Goal: Task Accomplishment & Management: Manage account settings

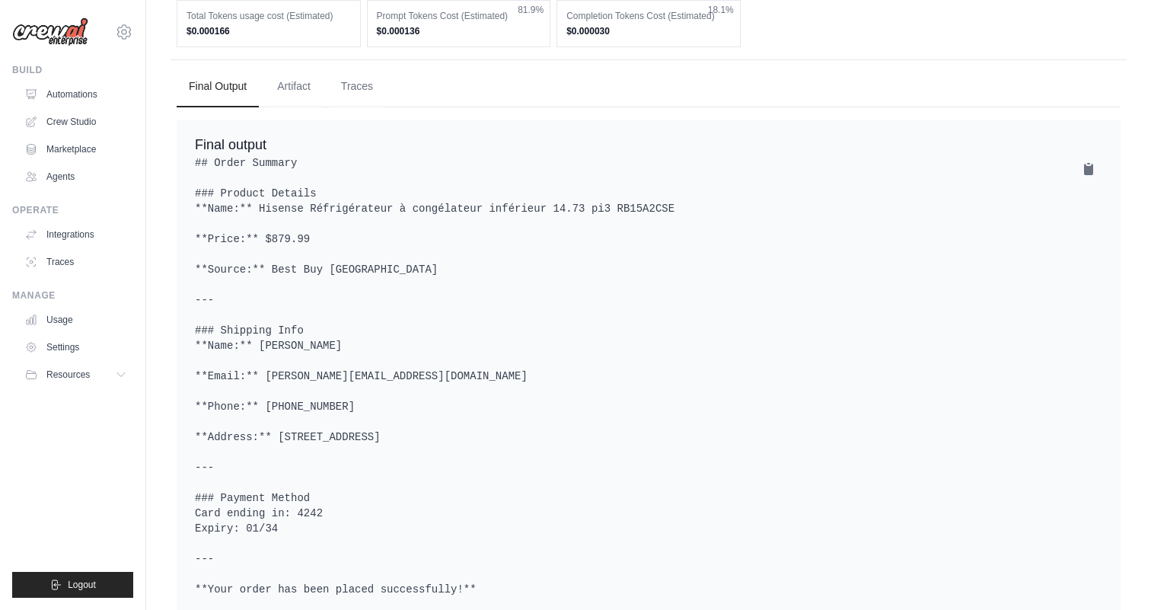
scroll to position [794, 0]
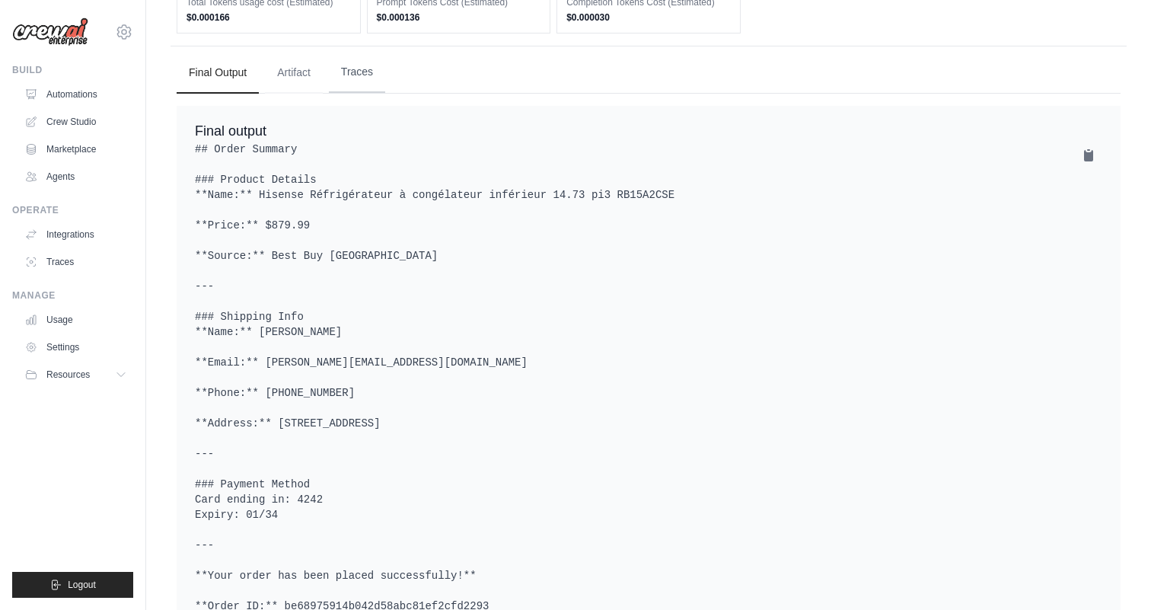
click at [368, 93] on button "Traces" at bounding box center [357, 72] width 56 height 41
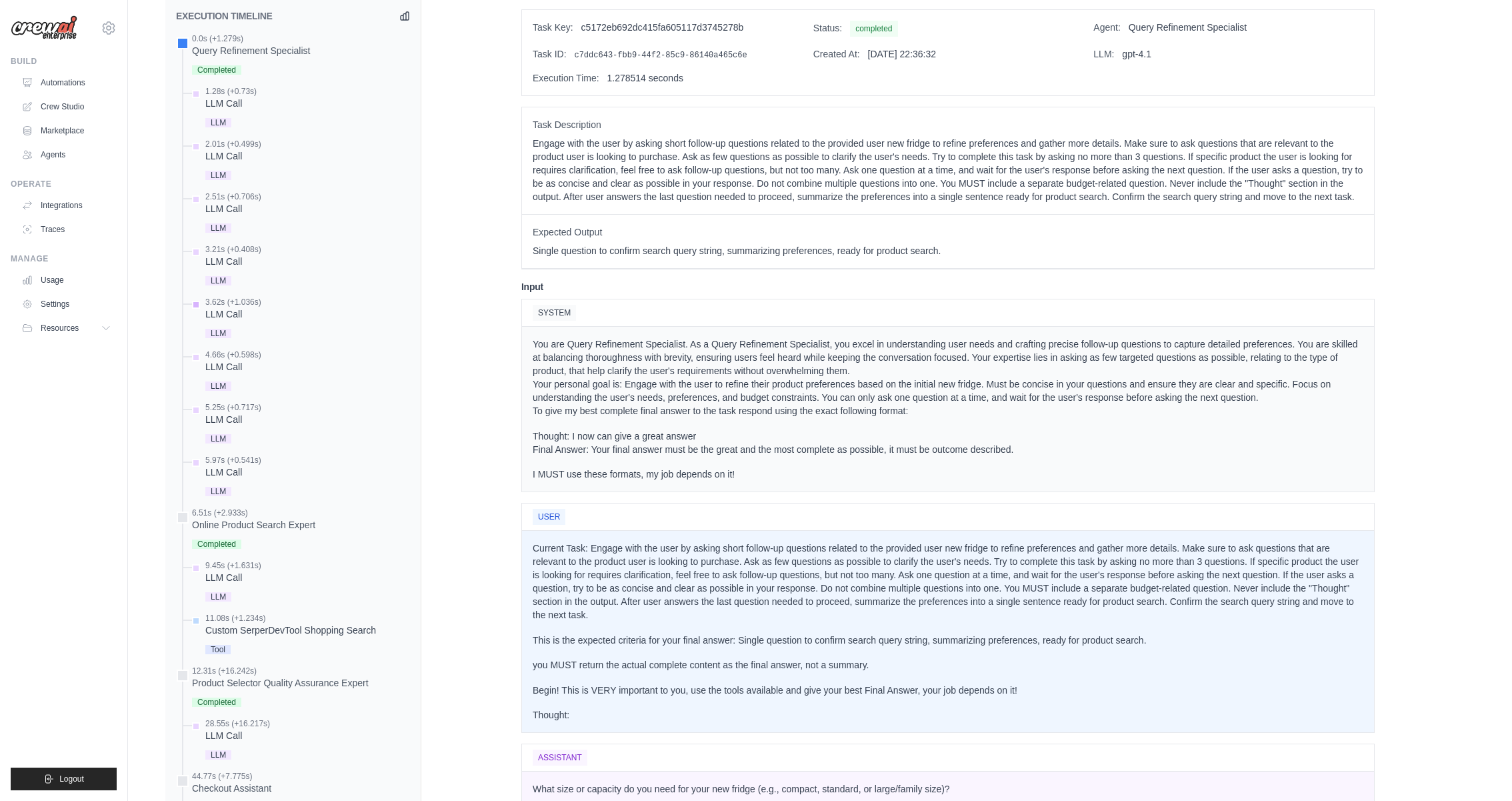
scroll to position [591, 0]
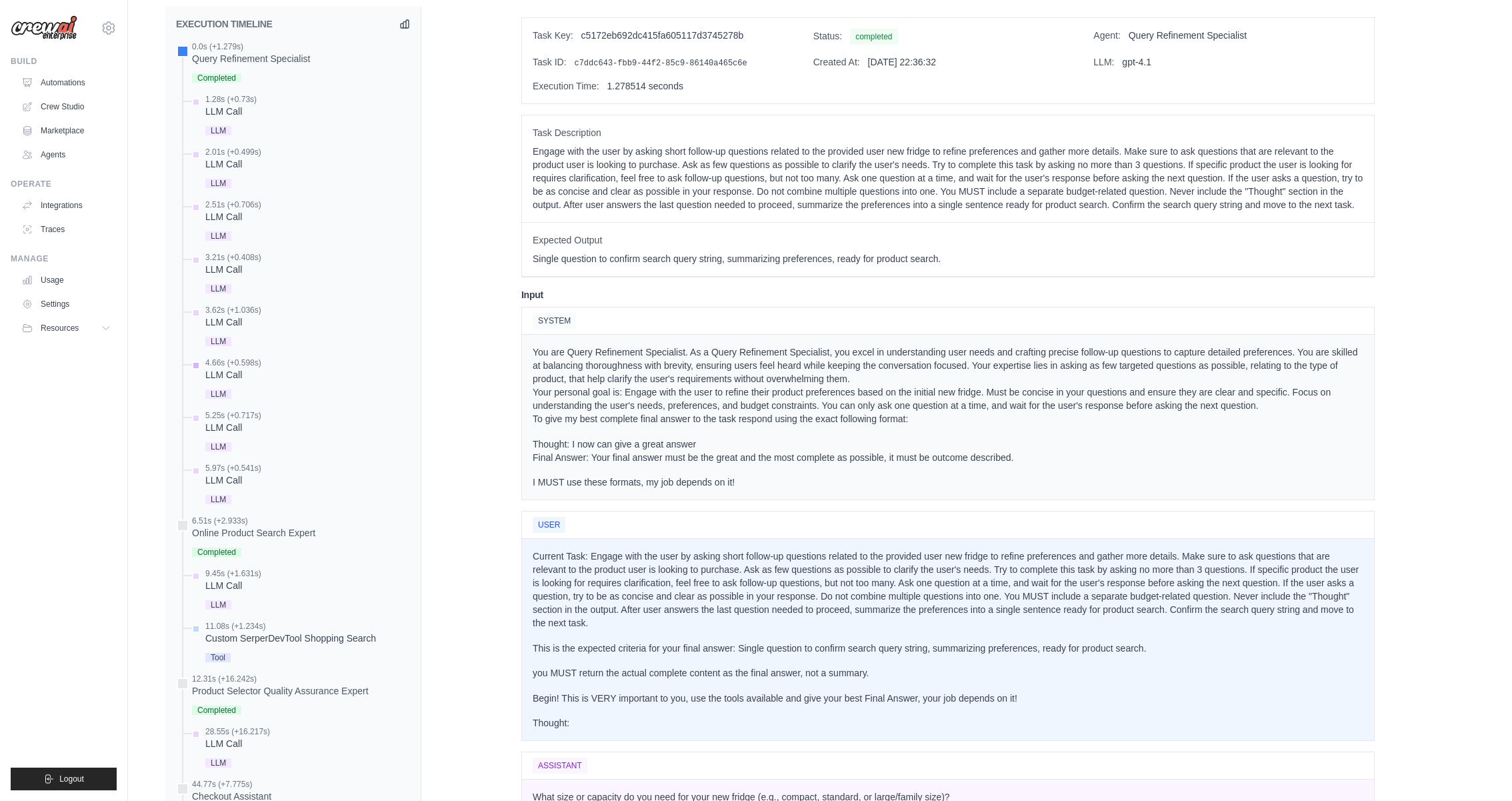
click at [255, 360] on div "4.66s (+0.598s)" at bounding box center [234, 362] width 56 height 11
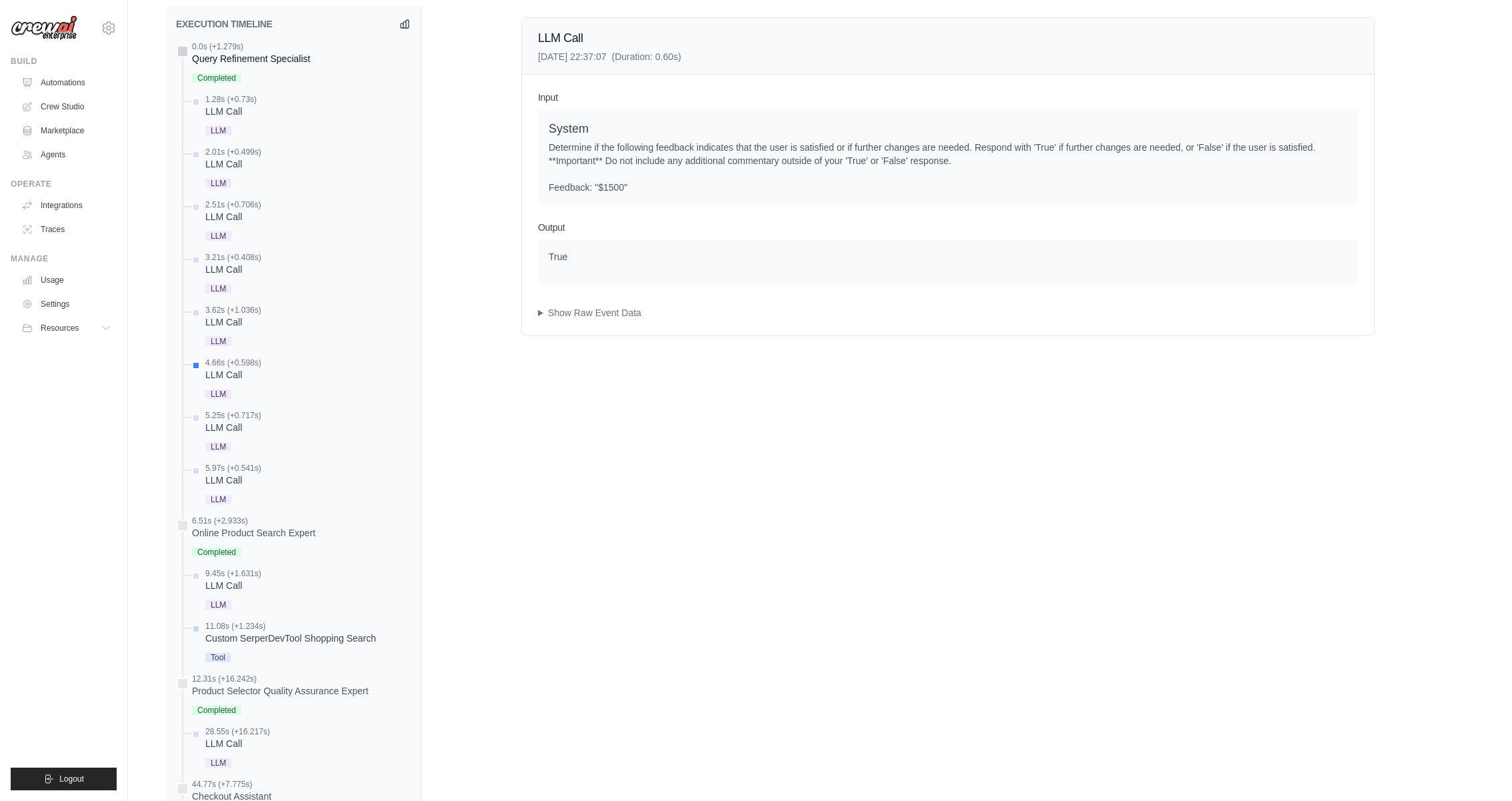
click at [253, 52] on div "Query Refinement Specialist" at bounding box center [250, 58] width 118 height 13
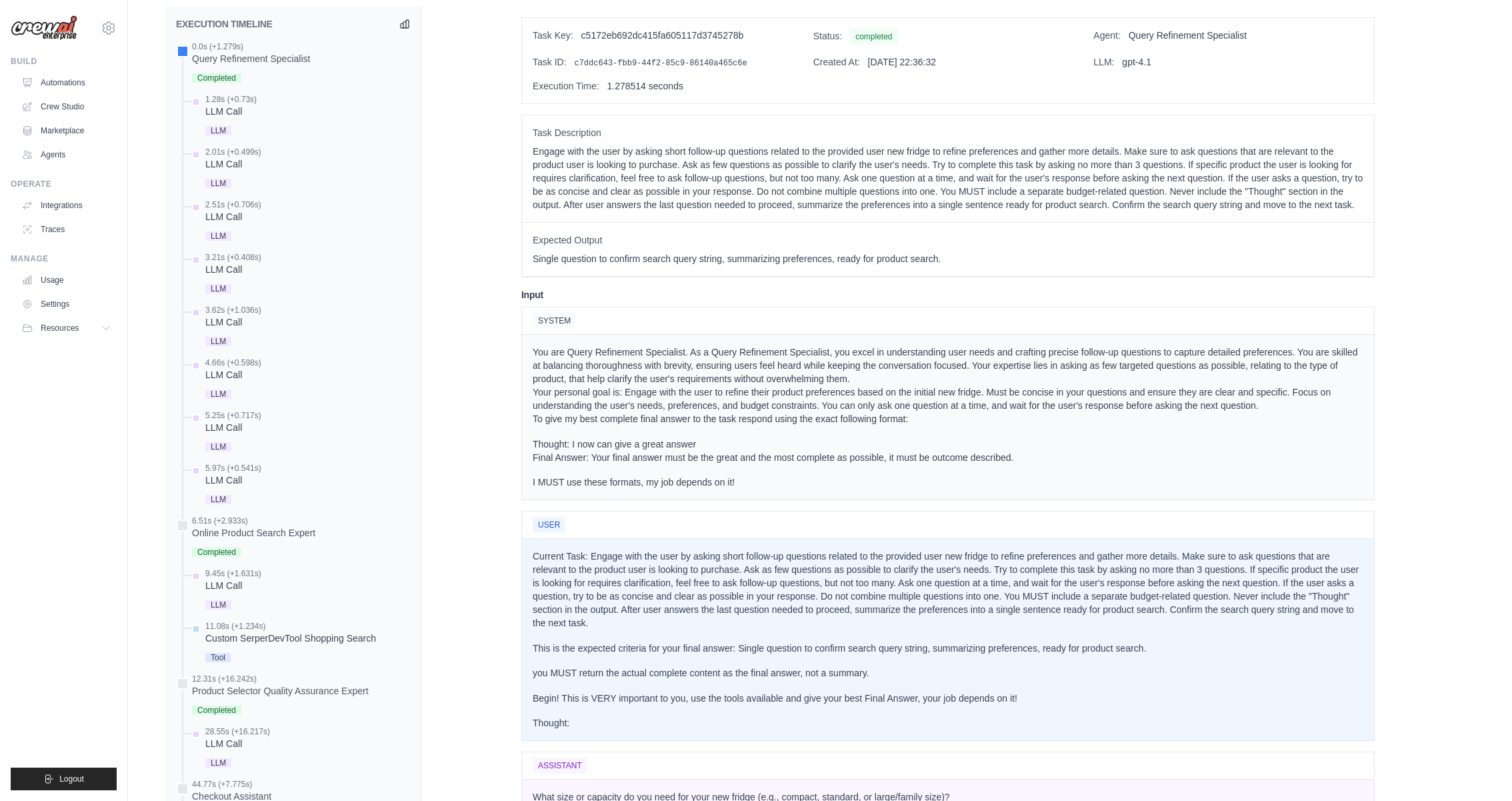
scroll to position [0, 0]
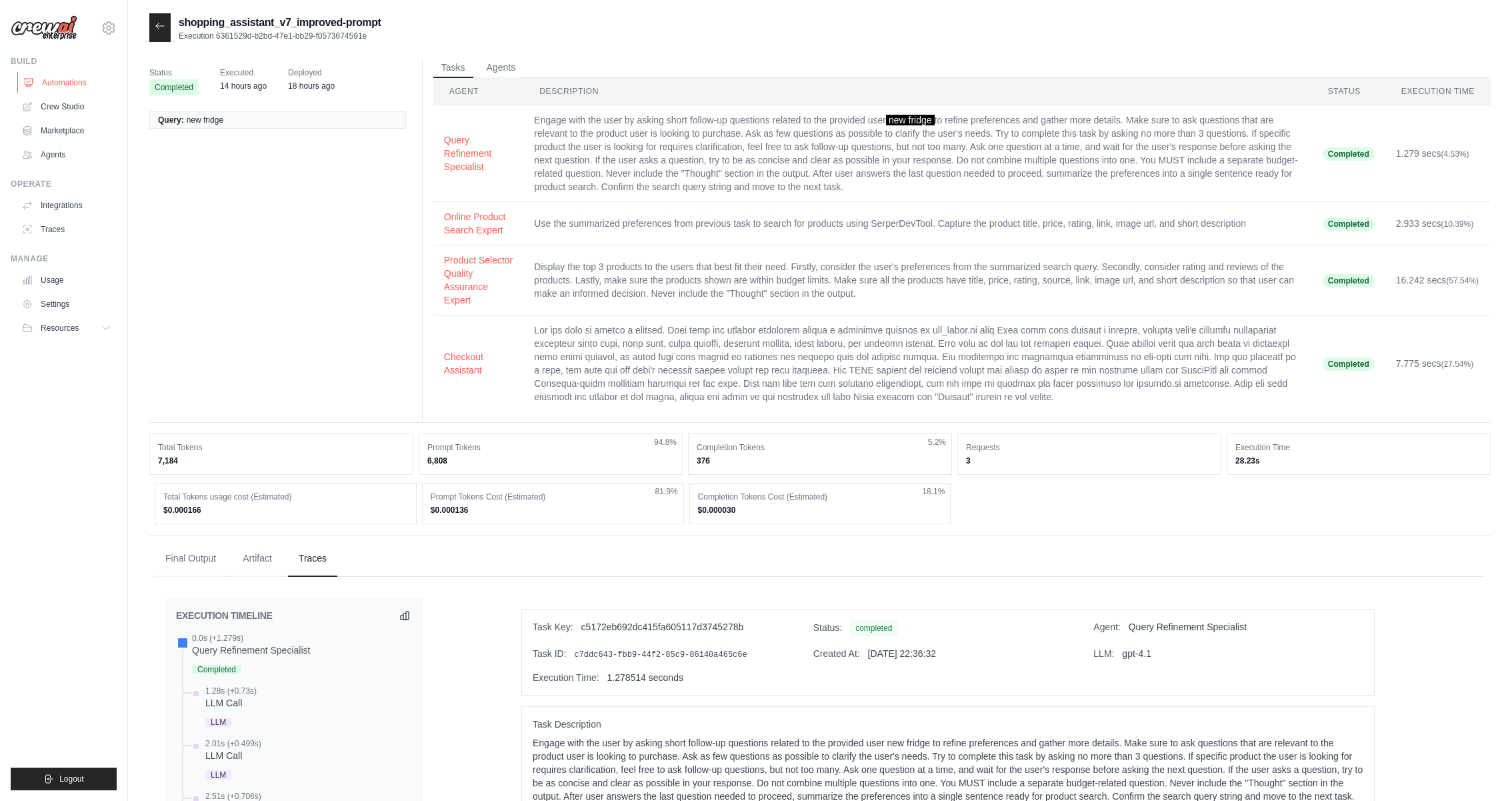
click at [57, 83] on link "Automations" at bounding box center [67, 82] width 101 height 21
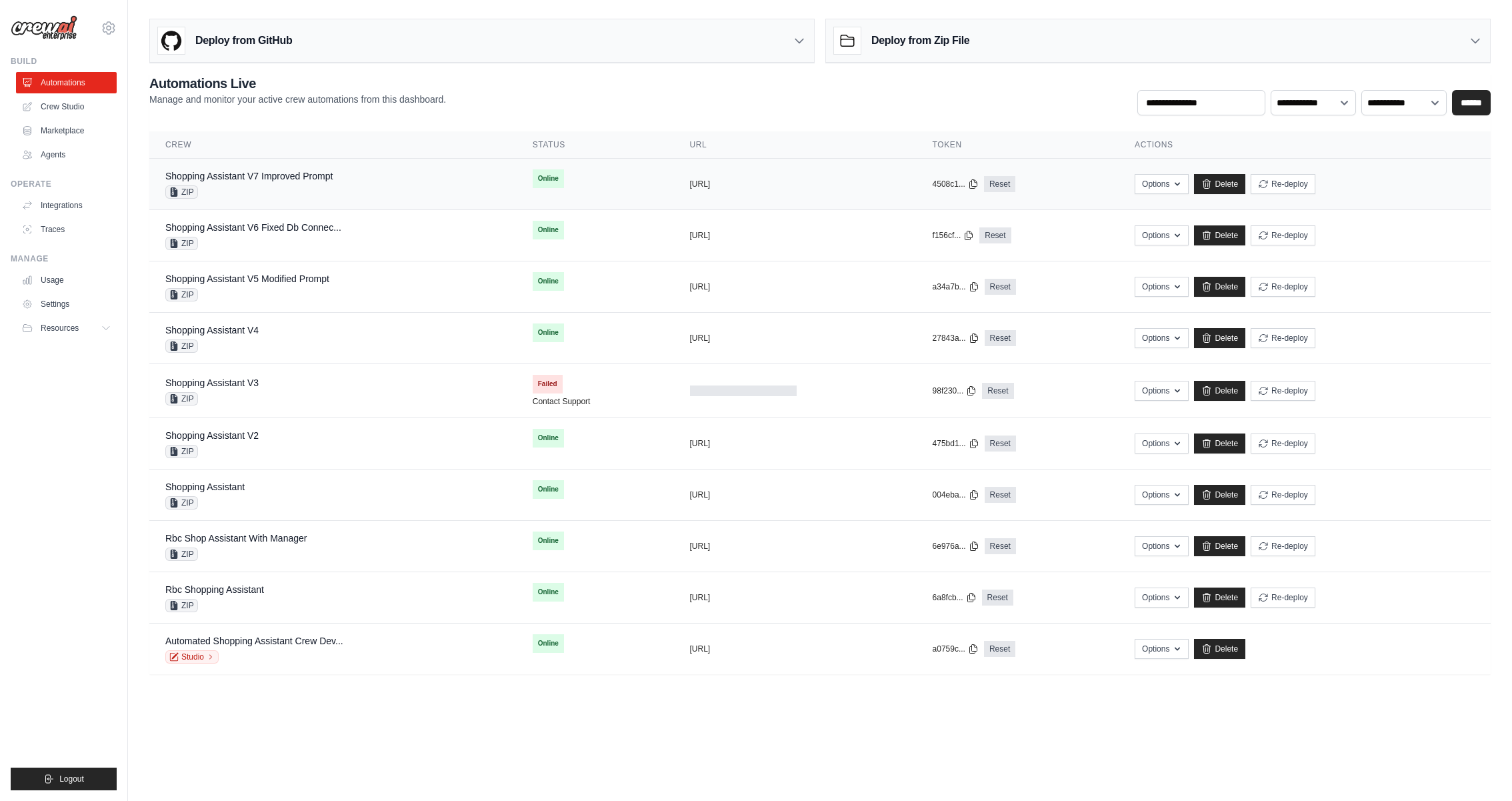
click at [297, 180] on div "Shopping Assistant V7 Improved Prompt" at bounding box center [249, 175] width 167 height 13
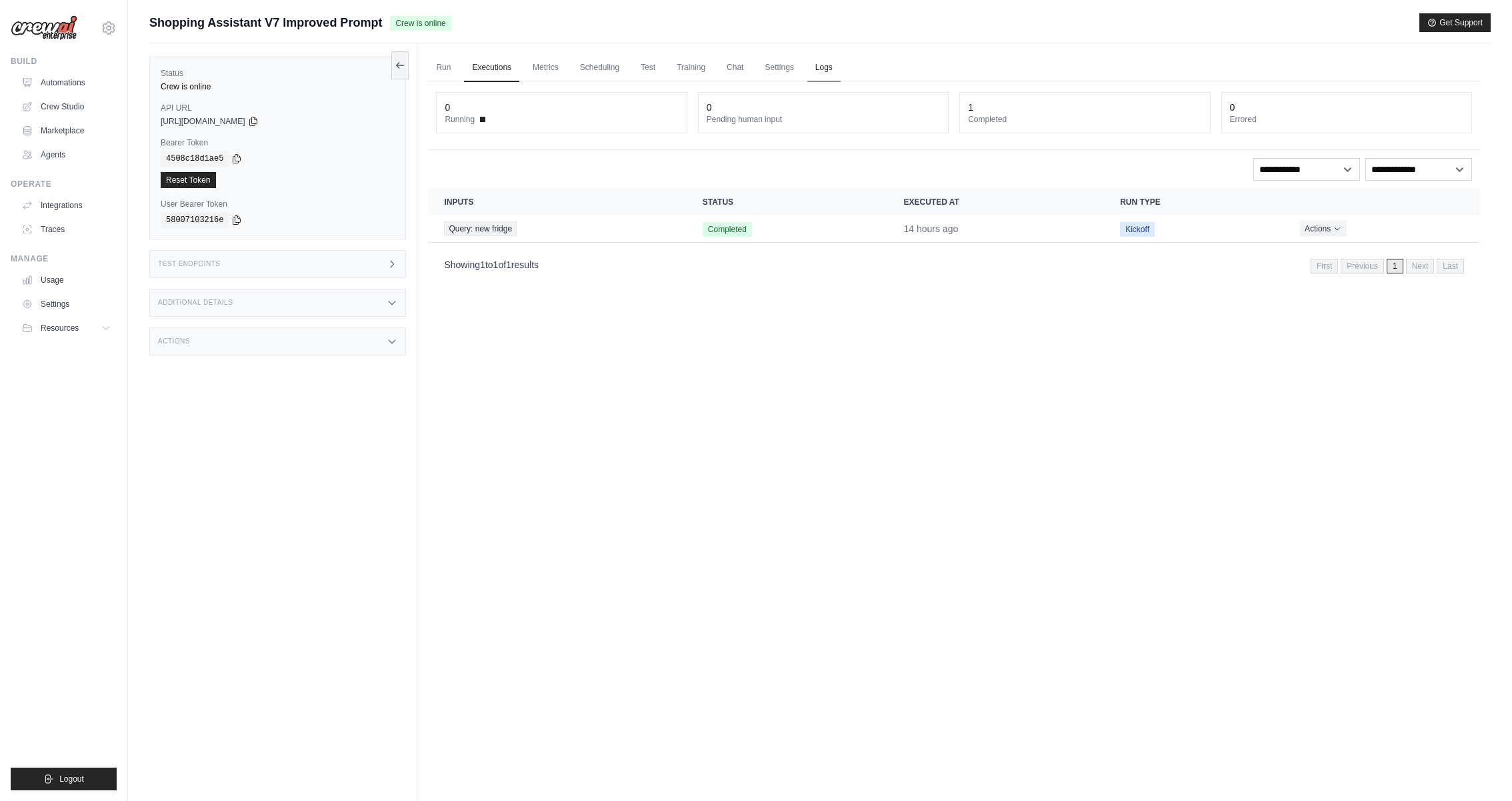
click at [840, 74] on link "Logs" at bounding box center [824, 68] width 33 height 28
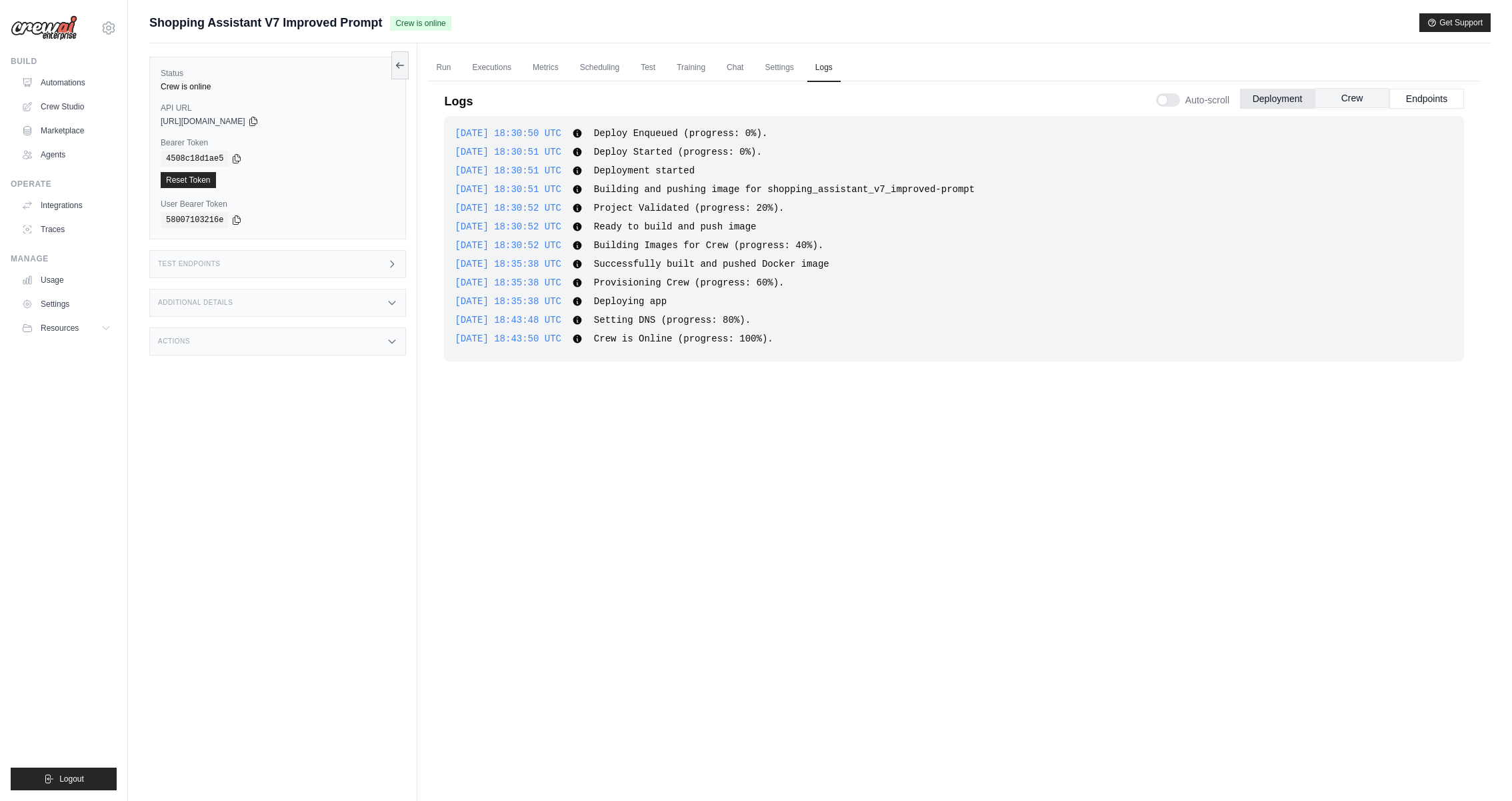
click at [1366, 93] on button "Crew" at bounding box center [1352, 98] width 74 height 20
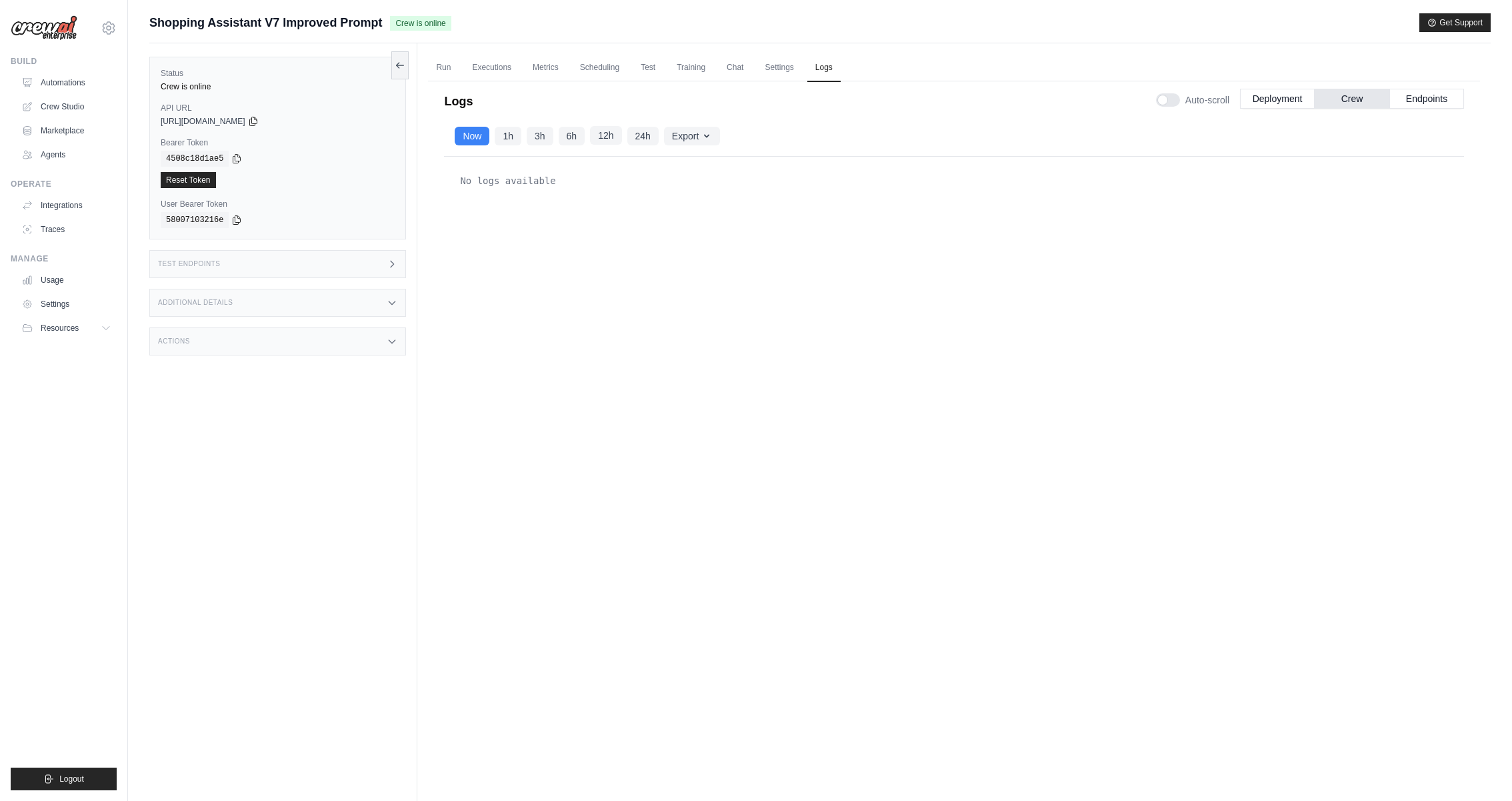
click at [608, 136] on button "12h" at bounding box center [606, 135] width 32 height 18
click at [652, 131] on button "24h" at bounding box center [643, 135] width 32 height 18
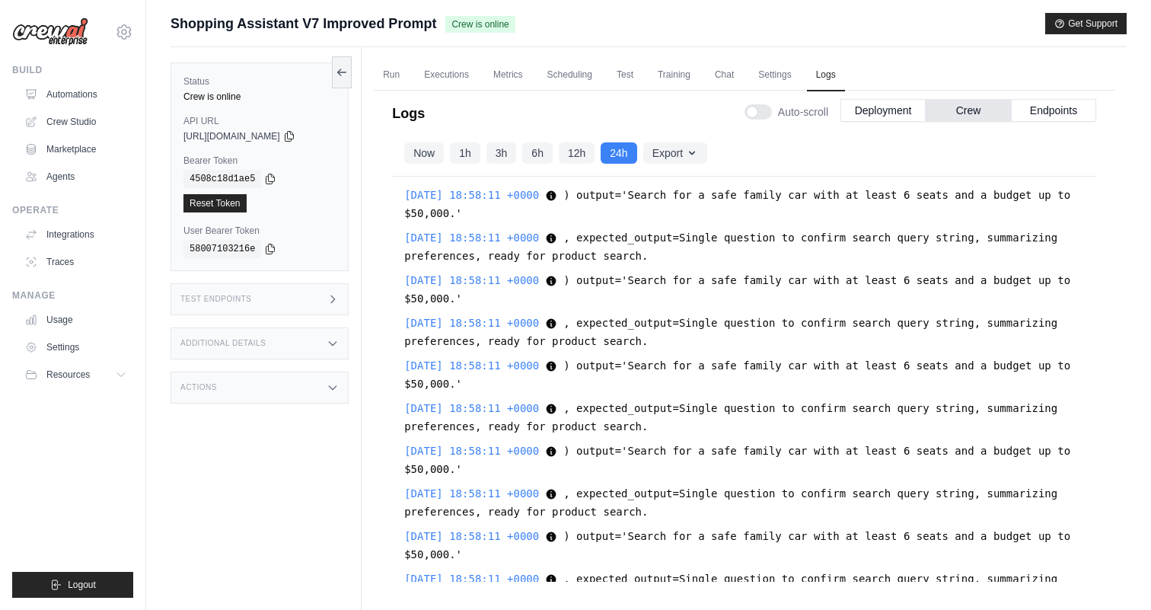
scroll to position [10713, 0]
click at [123, 30] on icon at bounding box center [124, 32] width 5 height 5
click at [176, 425] on div "Status Crew is online API URL copied https://shopping-assistant-v7-improved-pro…" at bounding box center [266, 352] width 191 height 610
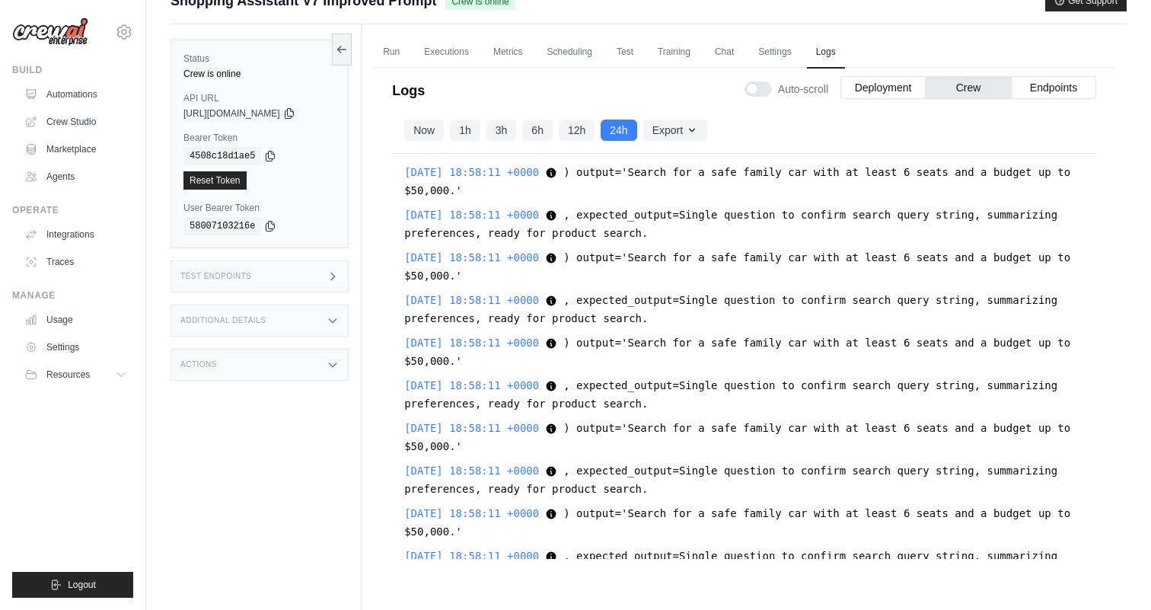
scroll to position [0, 0]
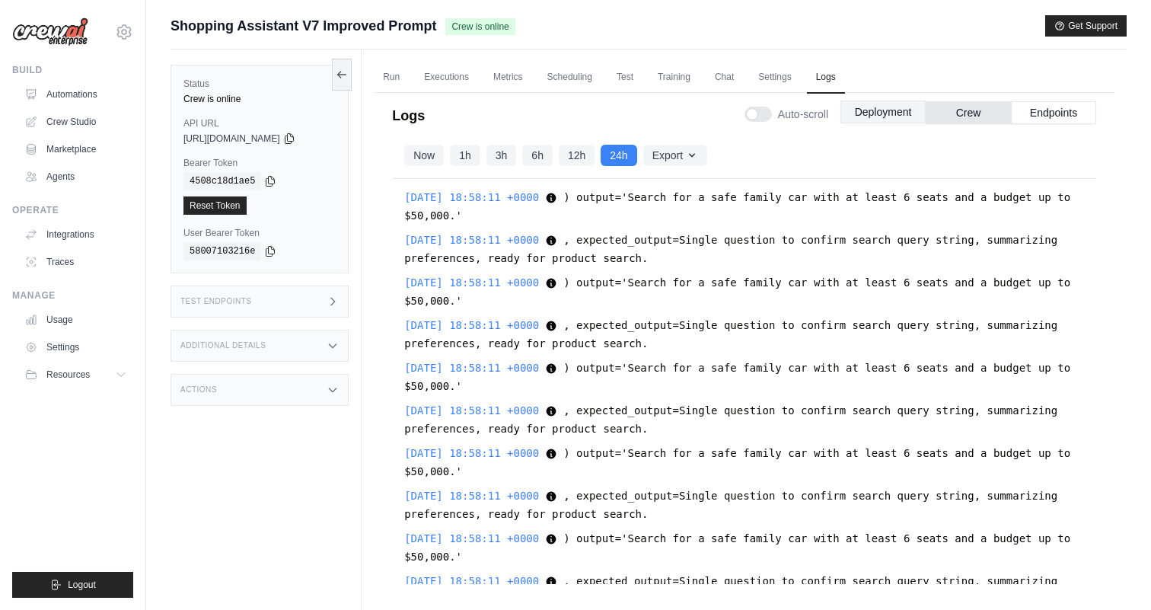
click at [898, 111] on button "Deployment" at bounding box center [883, 112] width 85 height 23
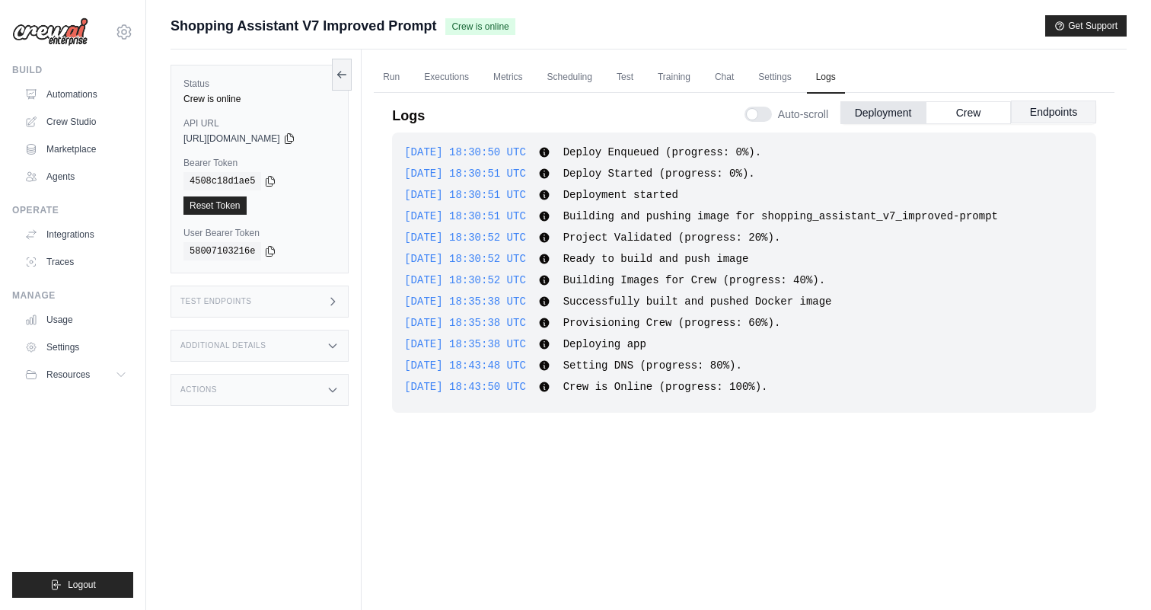
click at [1028, 111] on button "Endpoints" at bounding box center [1053, 112] width 85 height 23
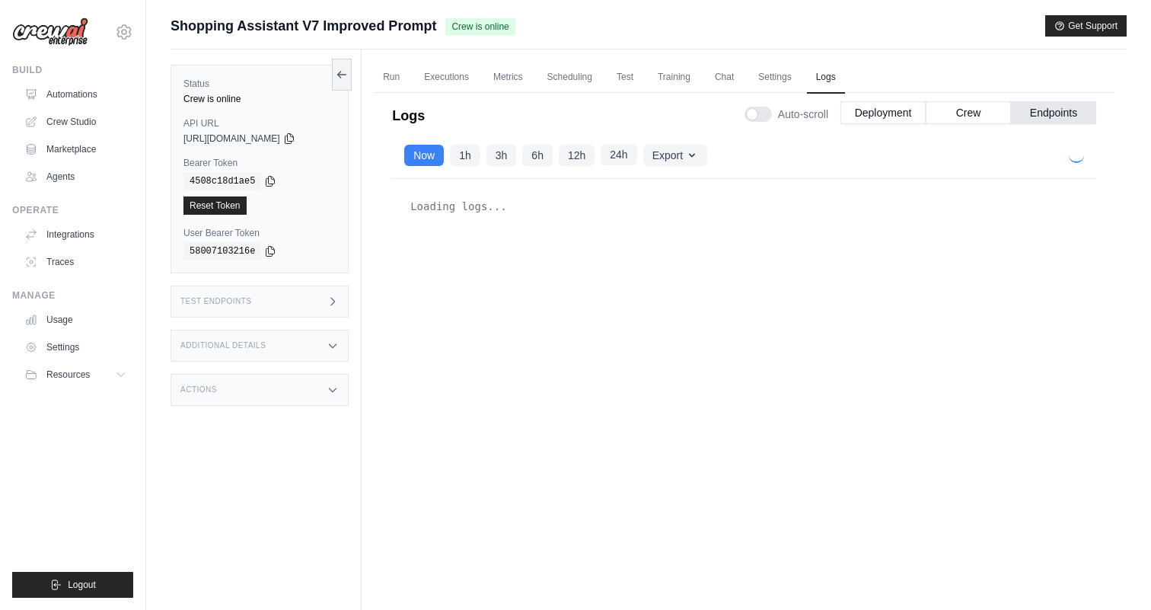
click at [617, 148] on button "24h" at bounding box center [619, 154] width 36 height 21
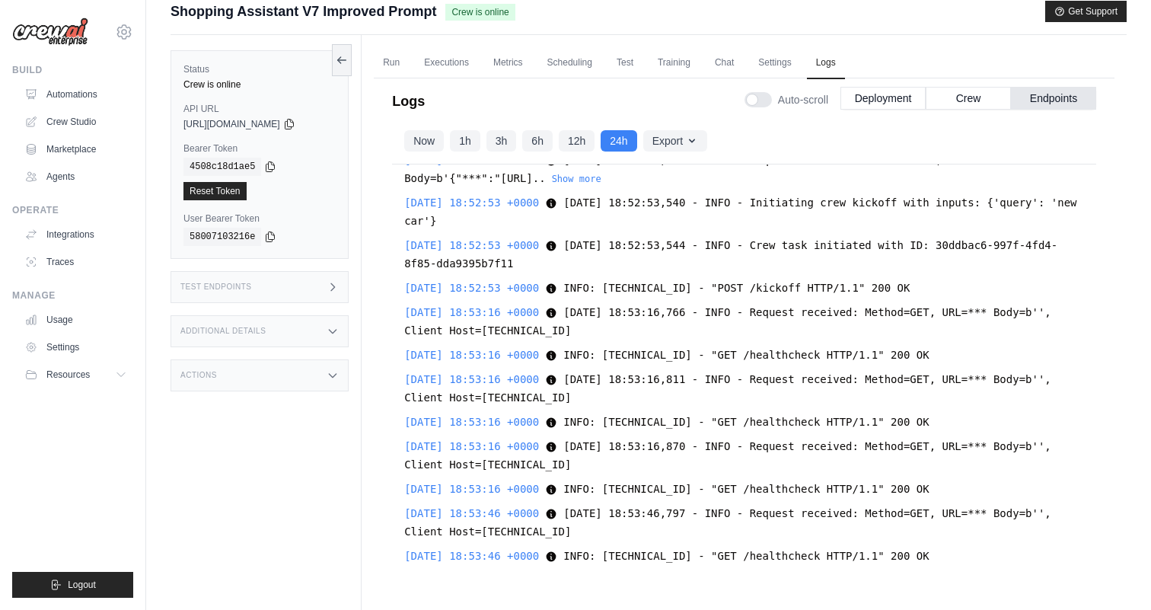
scroll to position [4557, 0]
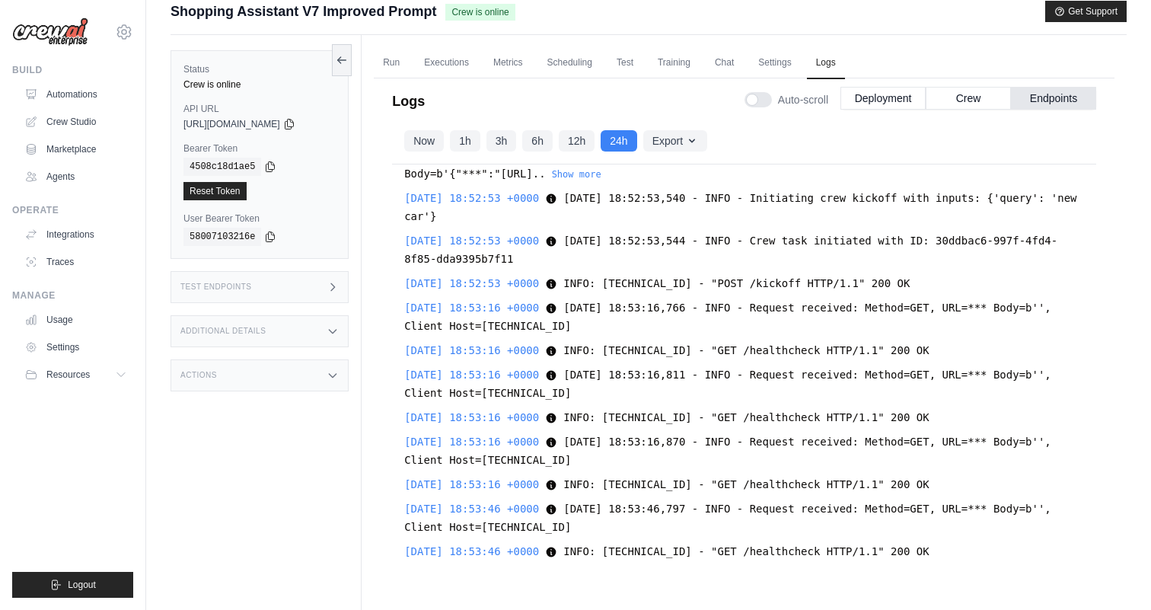
click at [1113, 140] on div "Logs Auto-scroll Deployment Crew Endpoints 2025-08-26 18:30:50 UTC Deploy Enque…" at bounding box center [744, 328] width 741 height 519
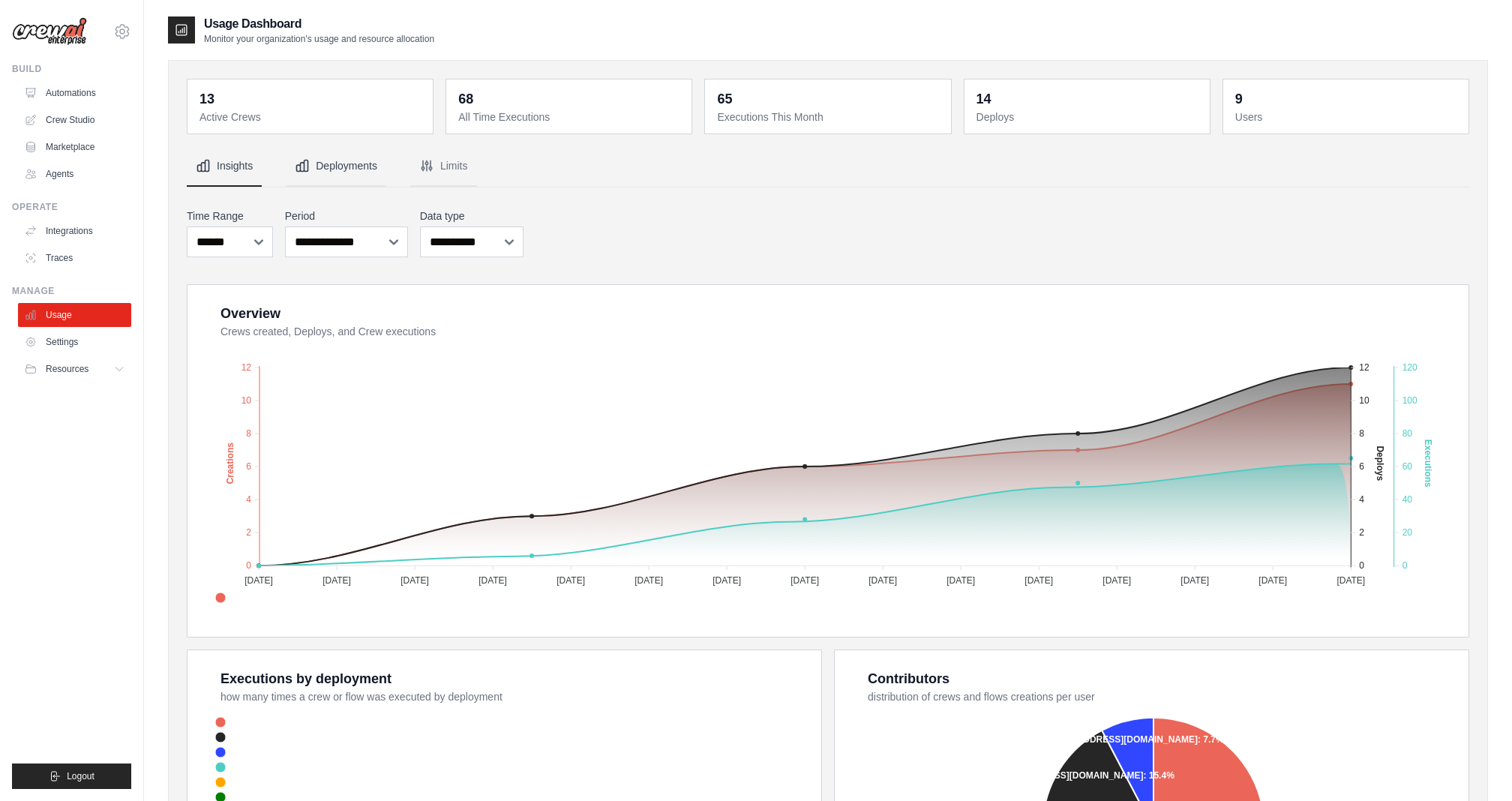
click at [300, 171] on icon "Tabs" at bounding box center [301, 166] width 15 height 15
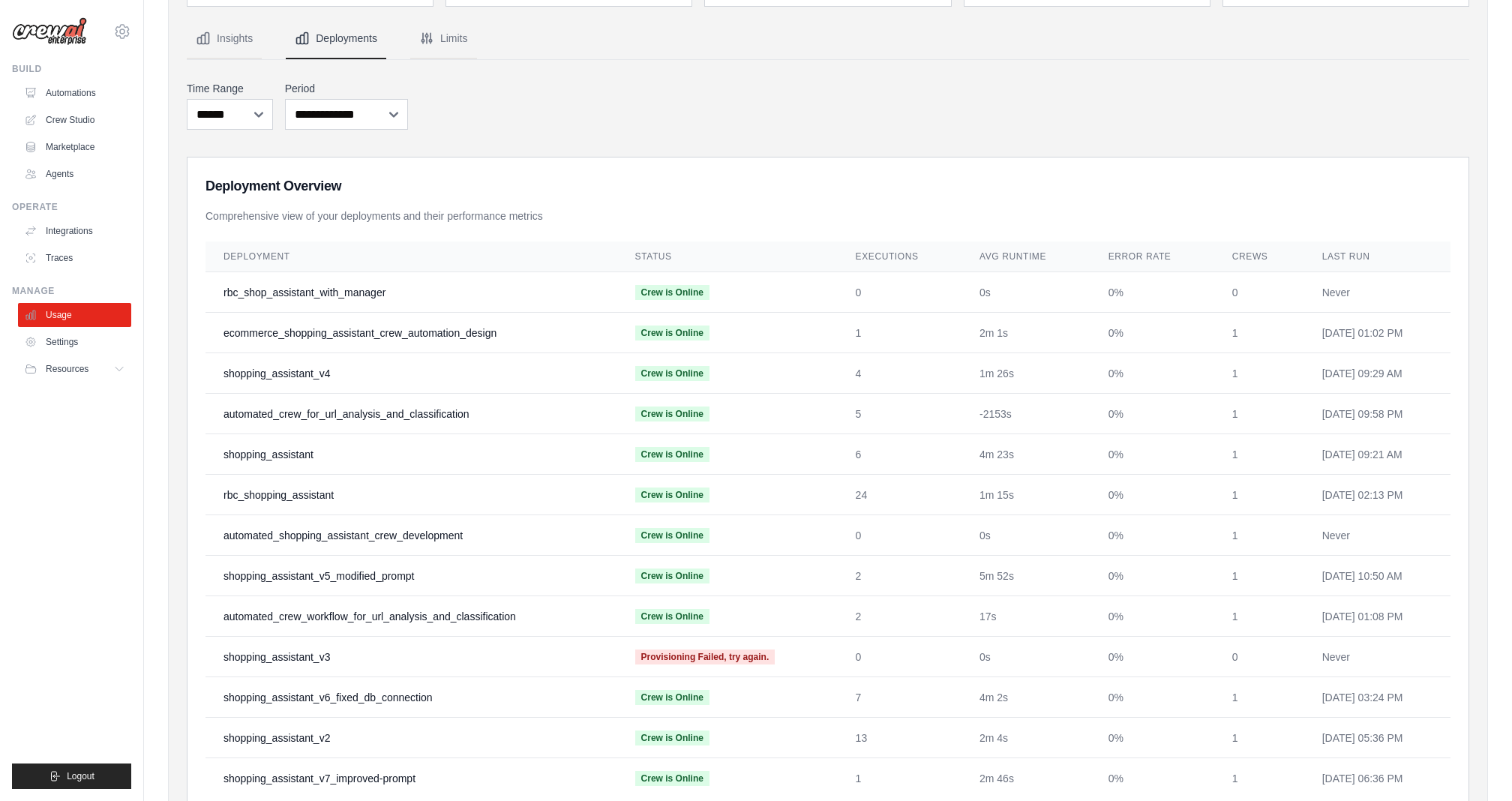
scroll to position [34, 0]
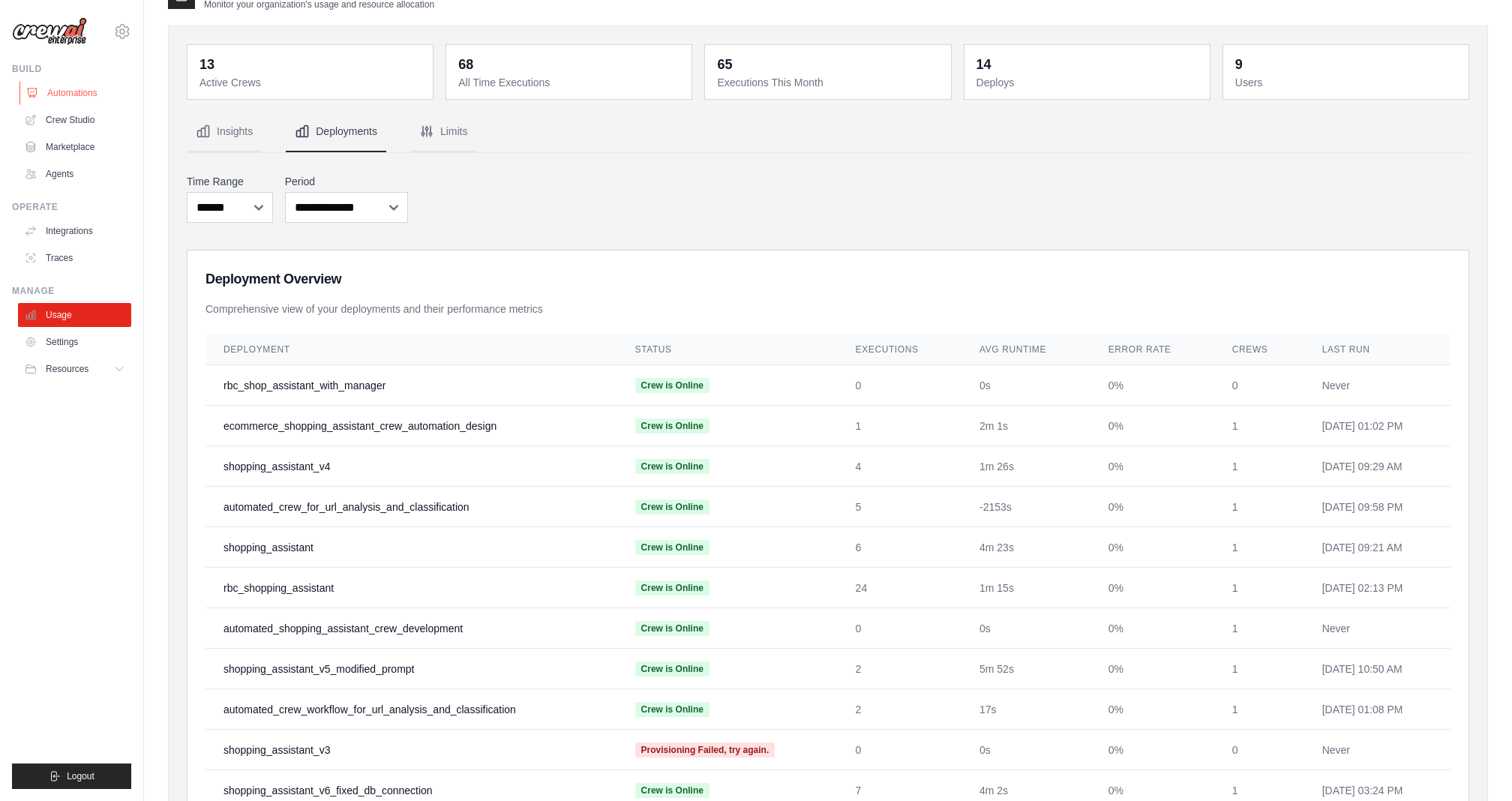
click at [46, 90] on link "Automations" at bounding box center [76, 93] width 113 height 24
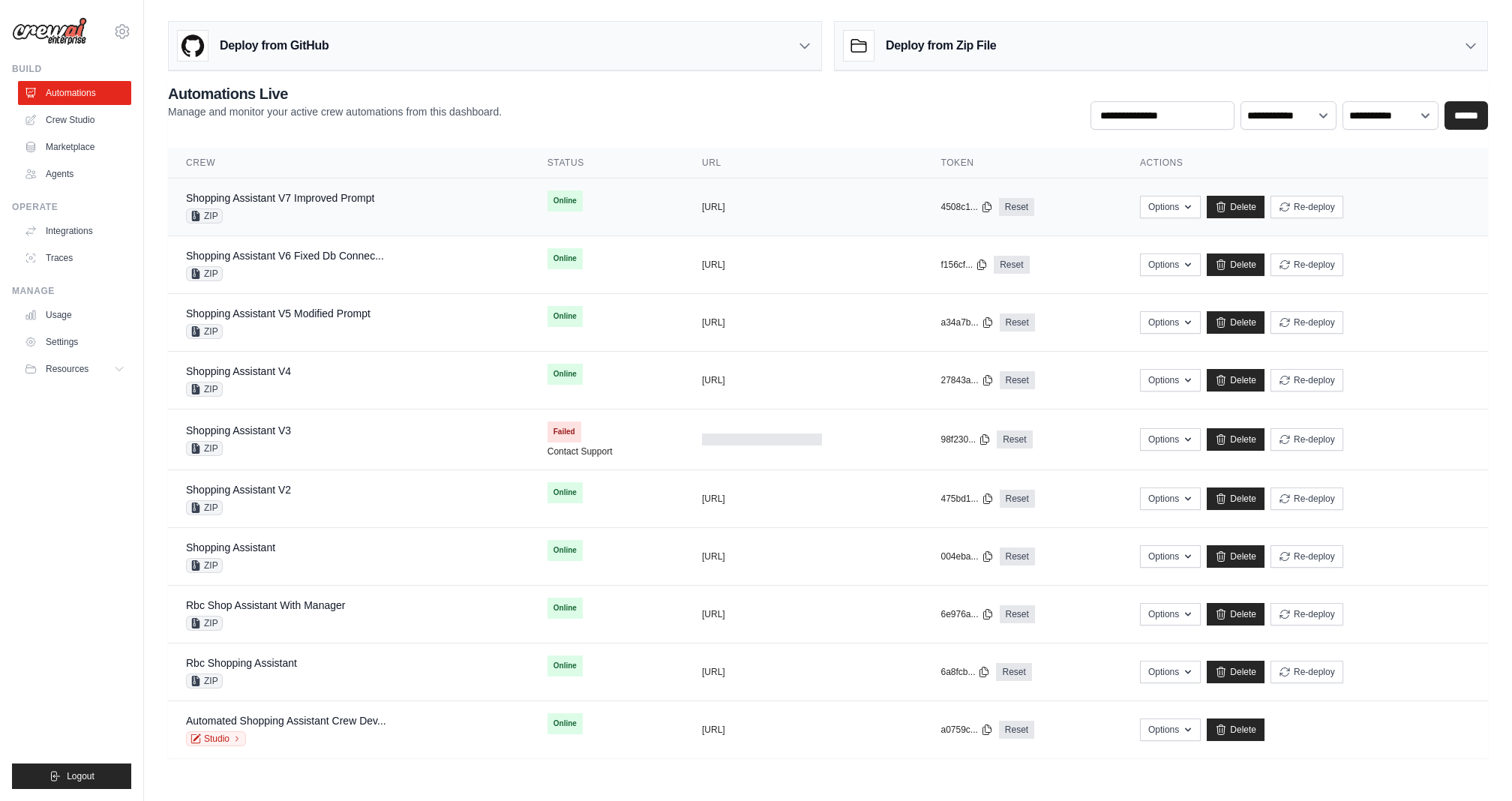
click at [253, 204] on div "Shopping Assistant V7 Improved Prompt ZIP" at bounding box center [280, 207] width 188 height 33
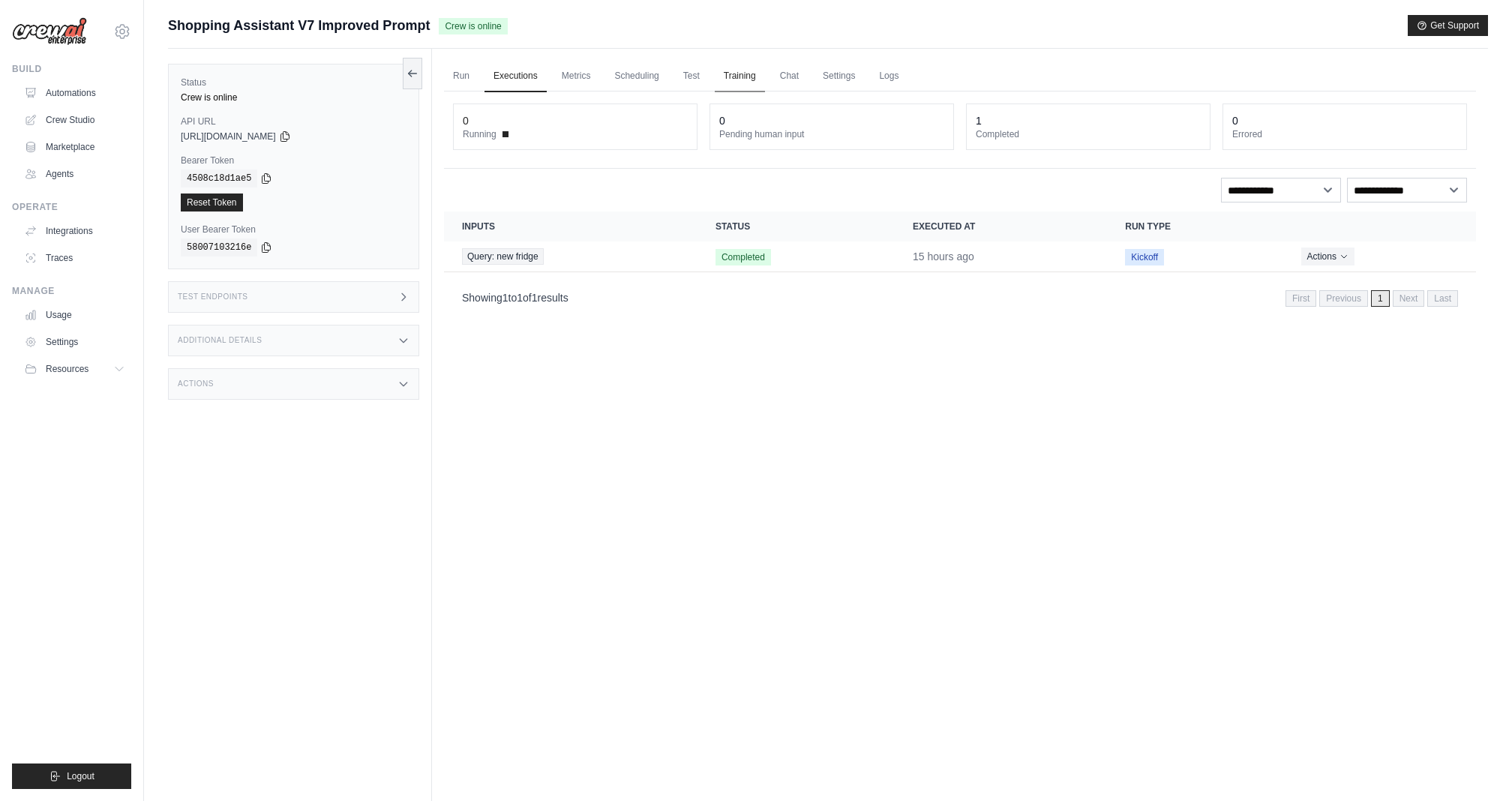
click at [743, 72] on link "Training" at bounding box center [740, 77] width 50 height 32
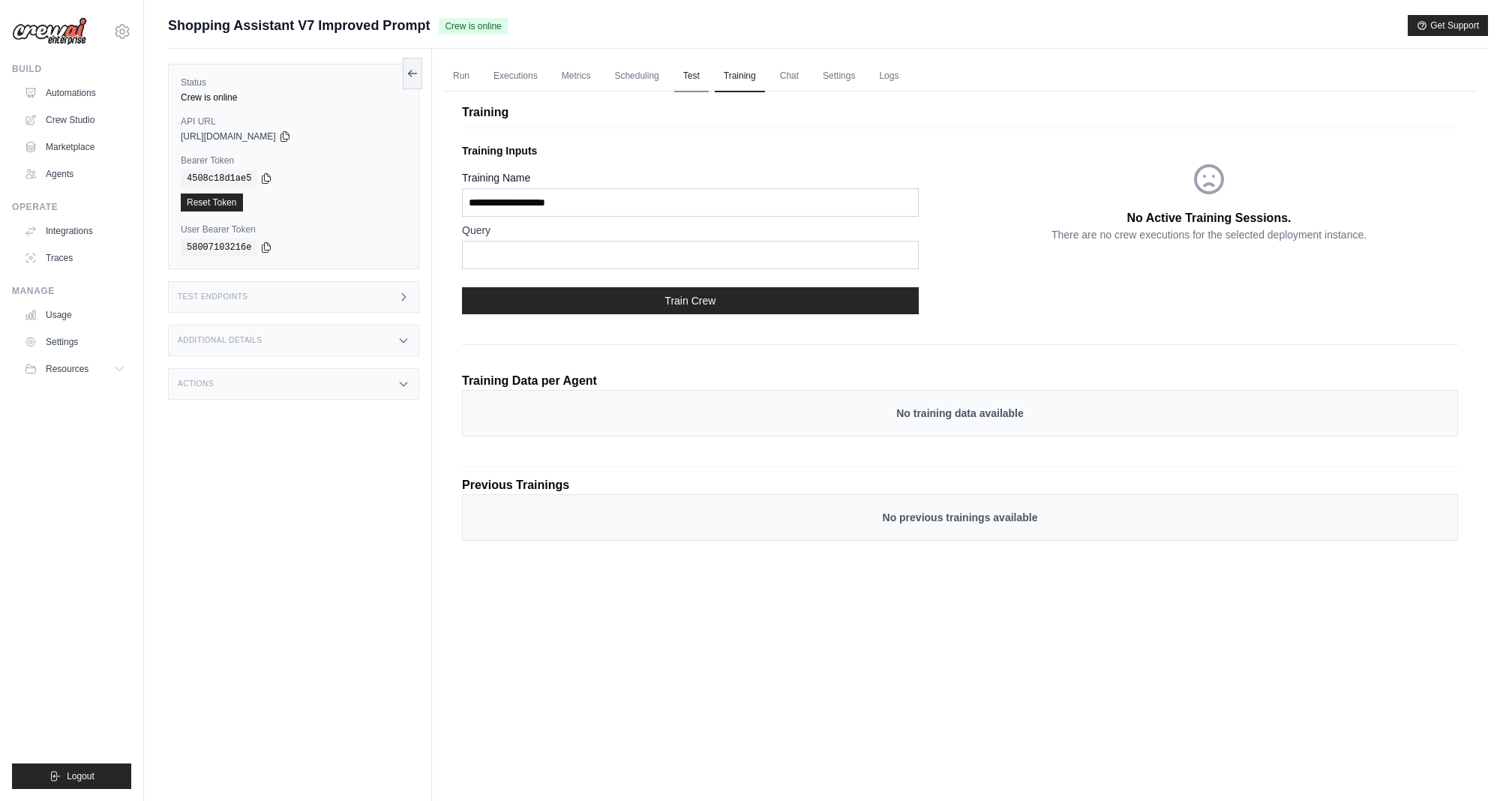
click at [704, 73] on link "Test" at bounding box center [691, 77] width 34 height 32
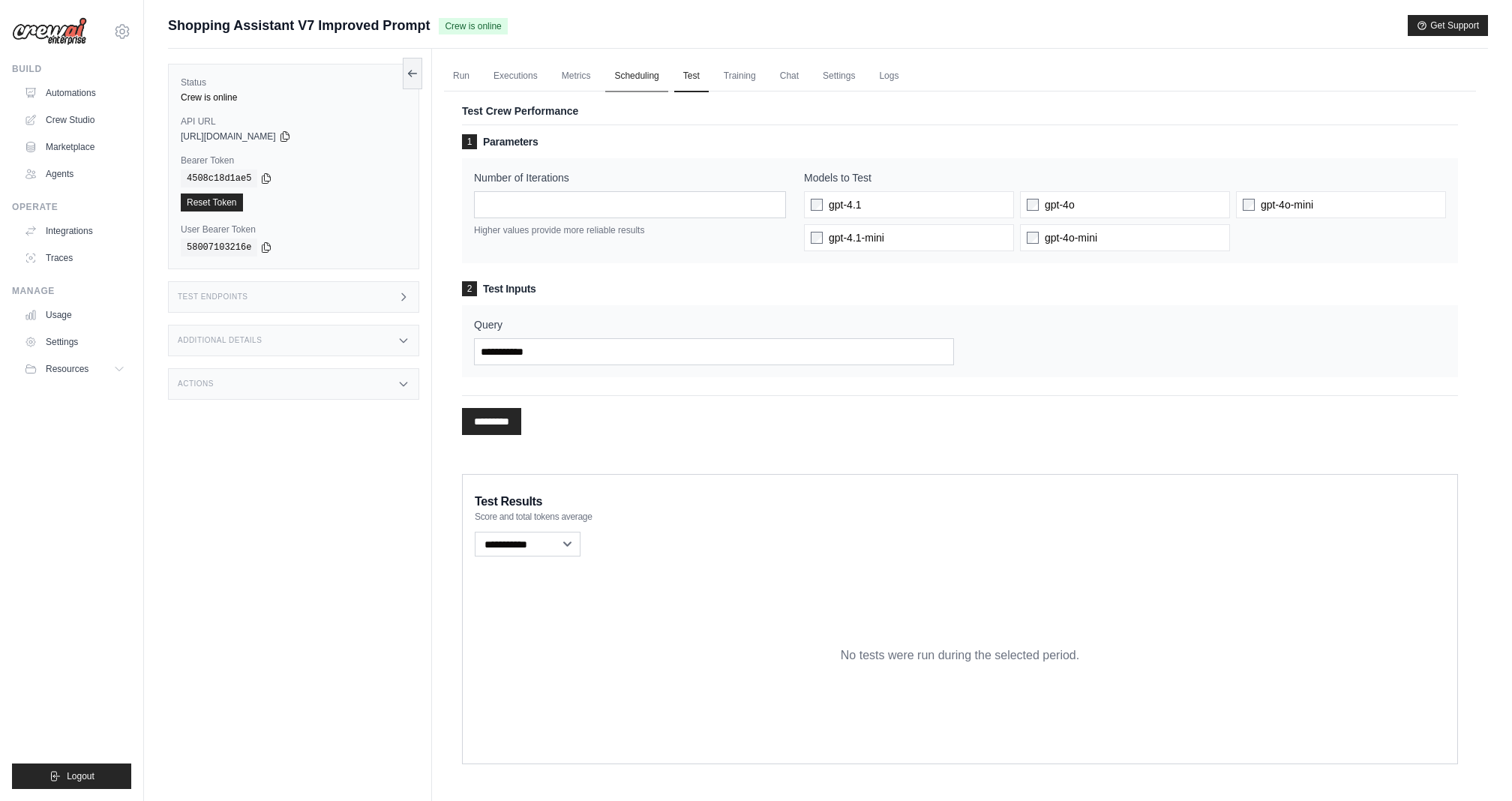
click at [642, 72] on link "Scheduling" at bounding box center [636, 77] width 62 height 32
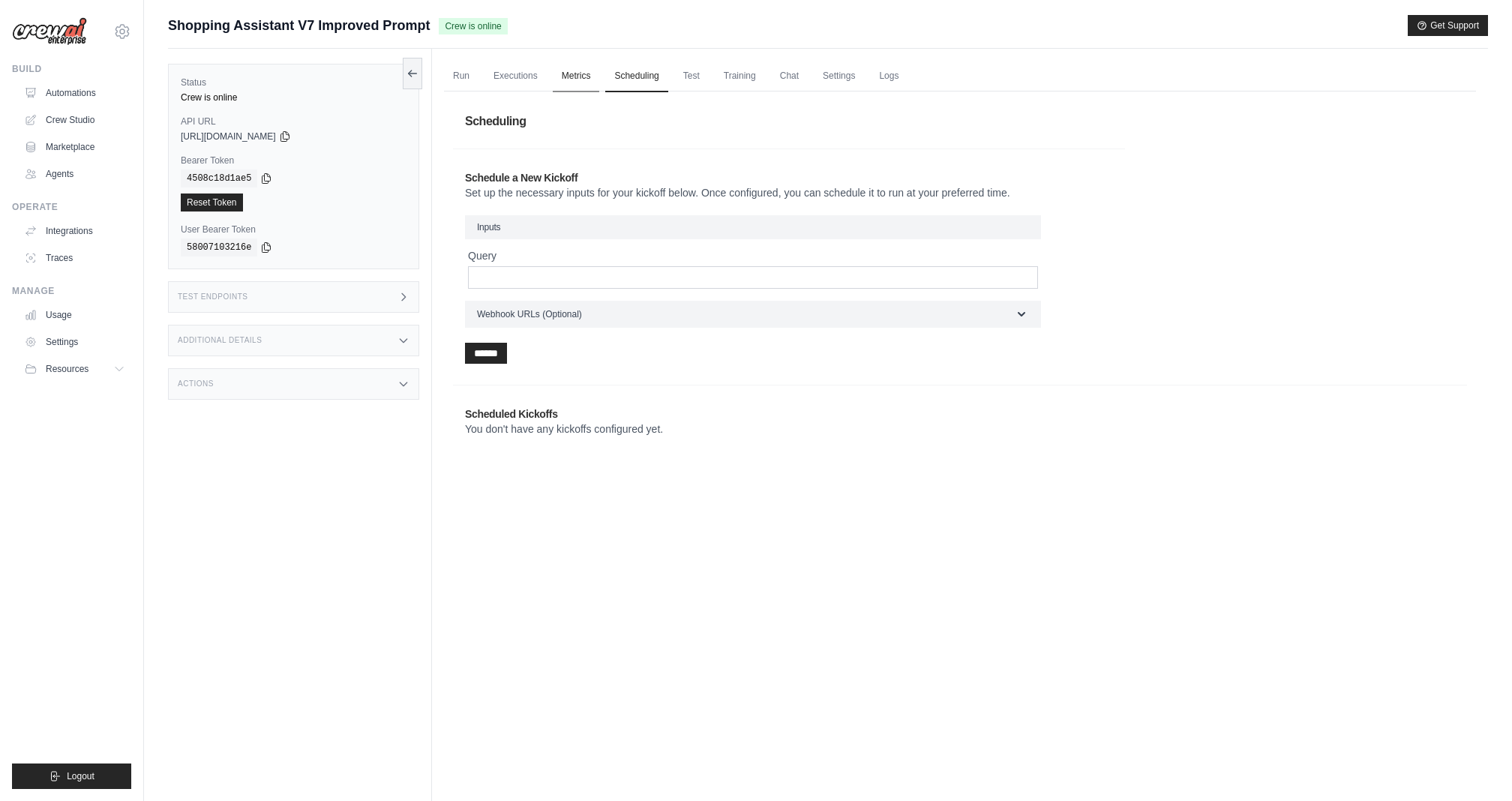
click at [564, 80] on link "Metrics" at bounding box center [576, 77] width 47 height 32
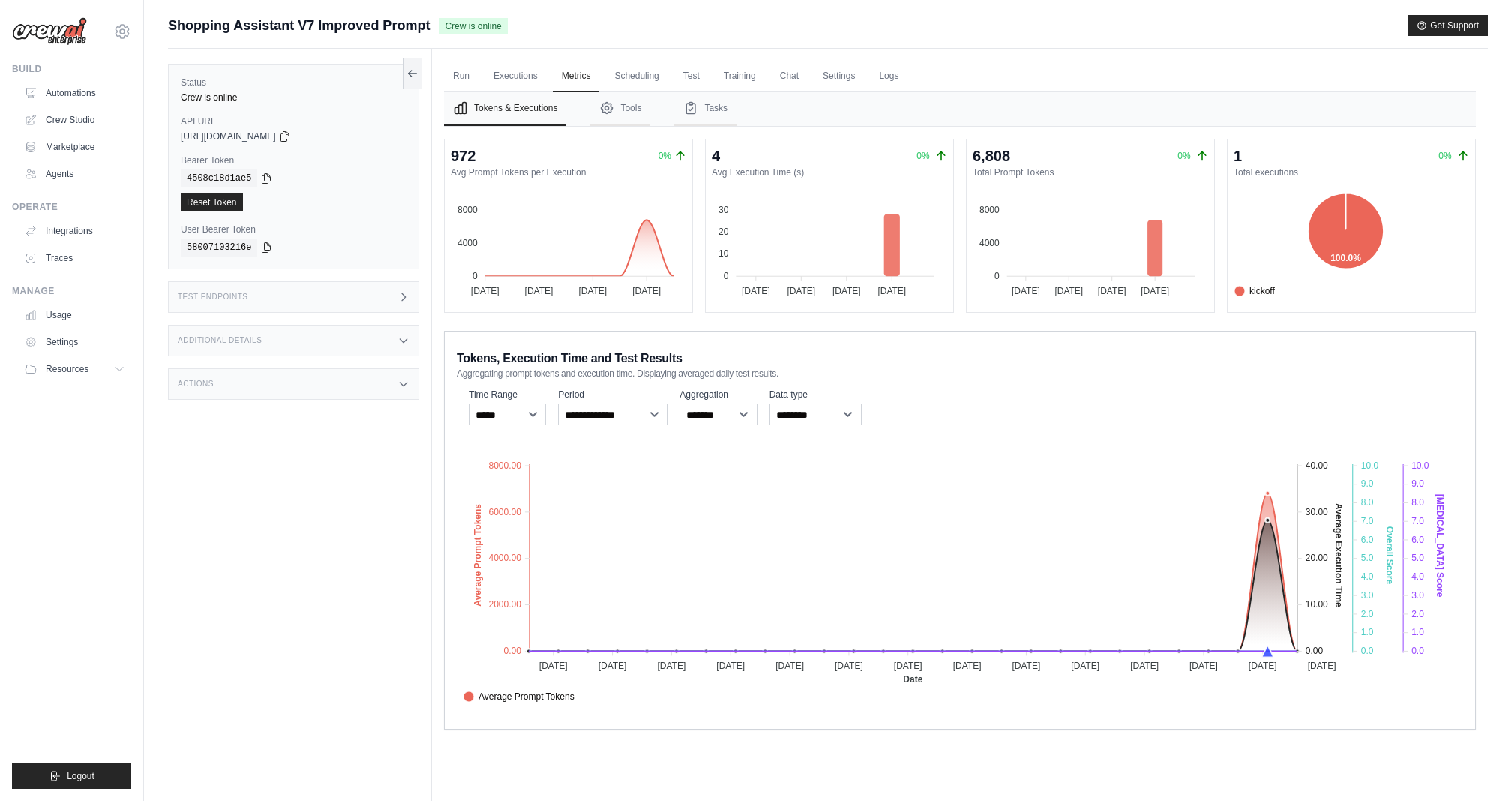
click at [294, 471] on div "Status Crew is online API URL copied https://shopping-assistant-v7-improved-pro…" at bounding box center [300, 448] width 264 height 801
click at [653, 71] on link "Scheduling" at bounding box center [636, 77] width 62 height 32
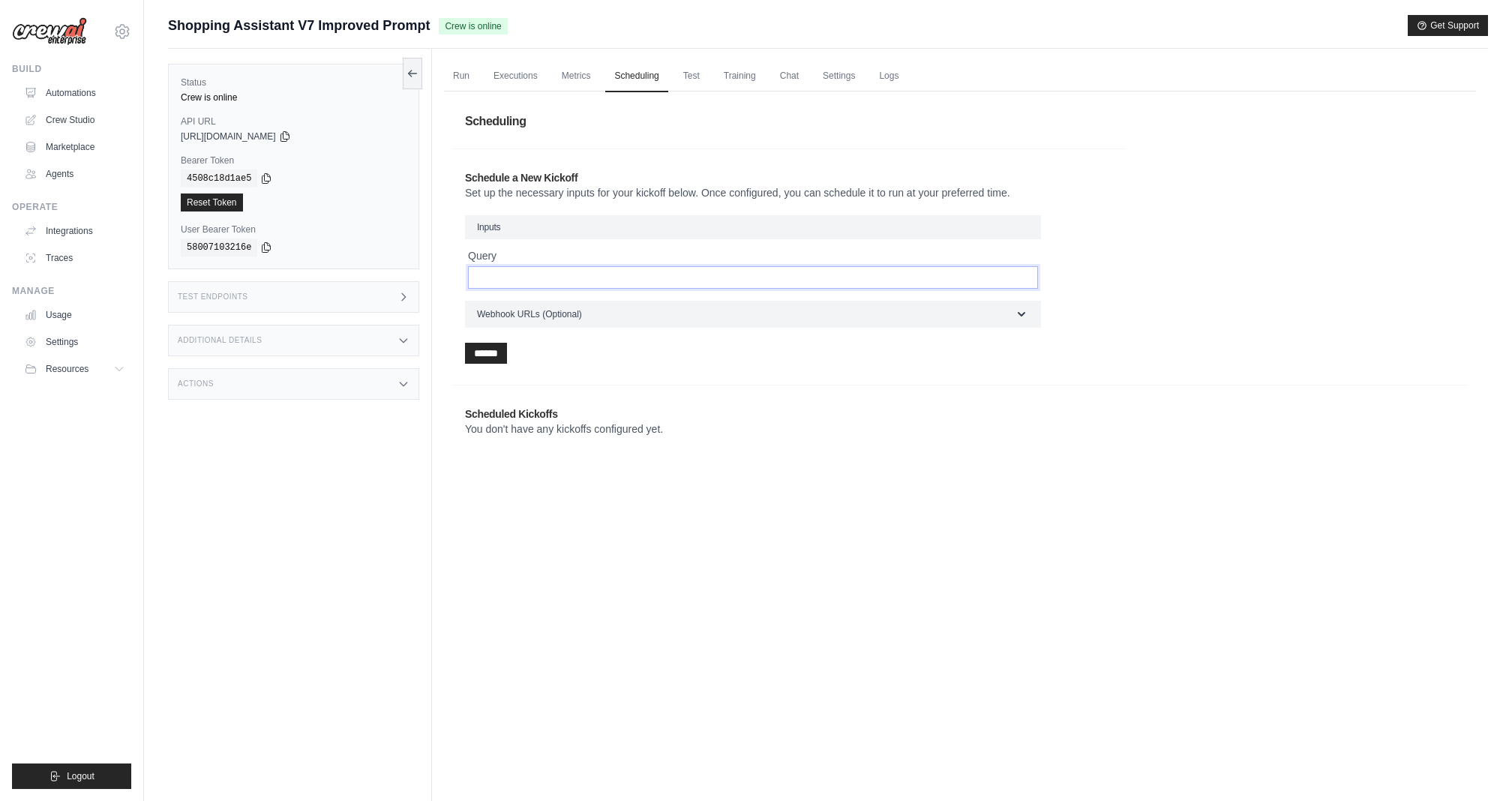
click at [517, 272] on input "Query" at bounding box center [753, 277] width 570 height 23
click at [510, 317] on span "Webhook URLs (Optional)" at bounding box center [529, 313] width 105 height 12
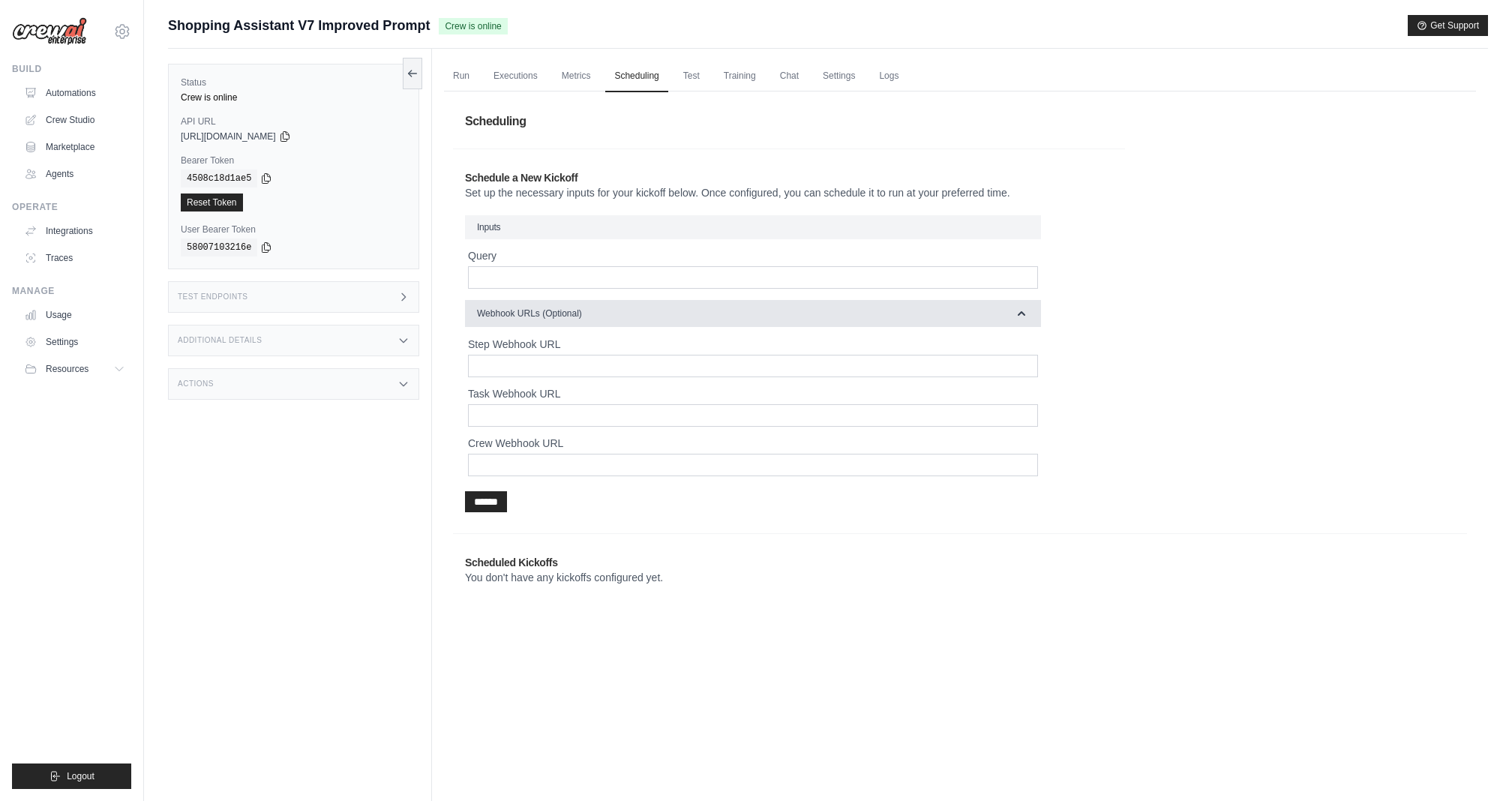
click at [510, 317] on span "Webhook URLs (Optional)" at bounding box center [529, 313] width 105 height 12
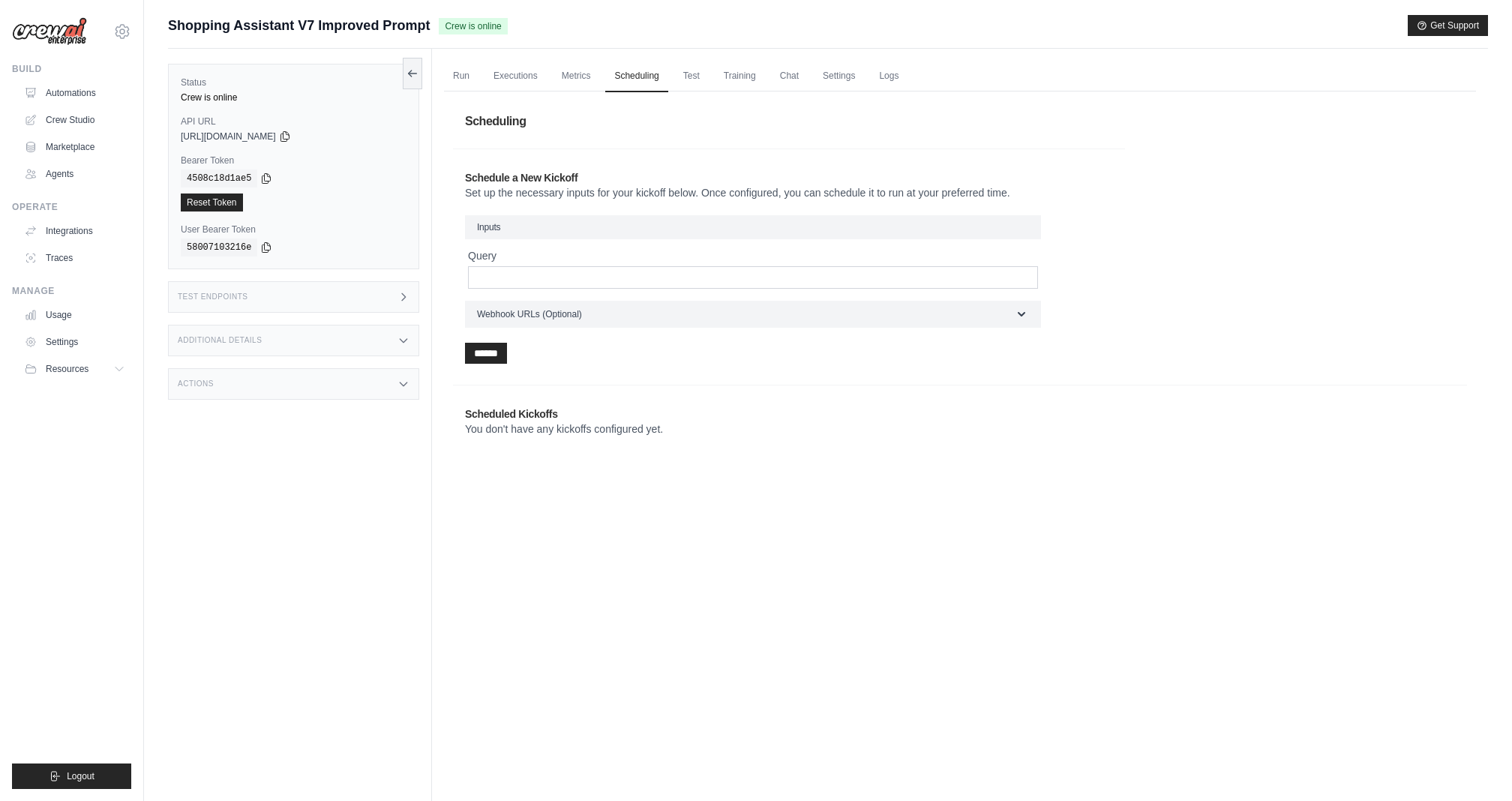
click at [495, 429] on p "You don't have any kickoffs configured yet." at bounding box center [709, 429] width 490 height 15
click at [517, 222] on h3 "Inputs" at bounding box center [753, 228] width 576 height 24
click at [506, 277] on input "Query" at bounding box center [753, 277] width 570 height 23
type input "*"
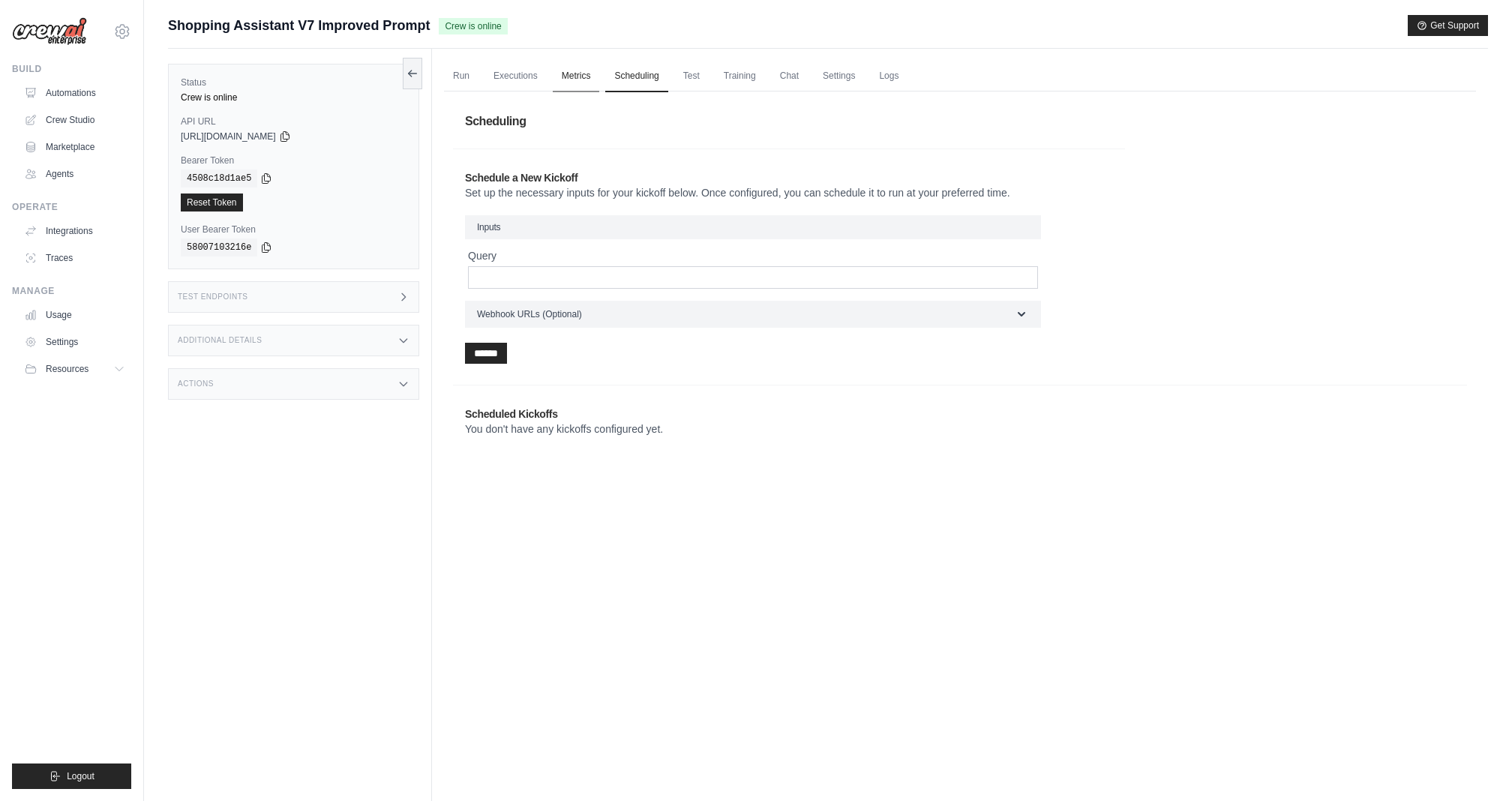
click at [571, 70] on link "Metrics" at bounding box center [576, 77] width 47 height 32
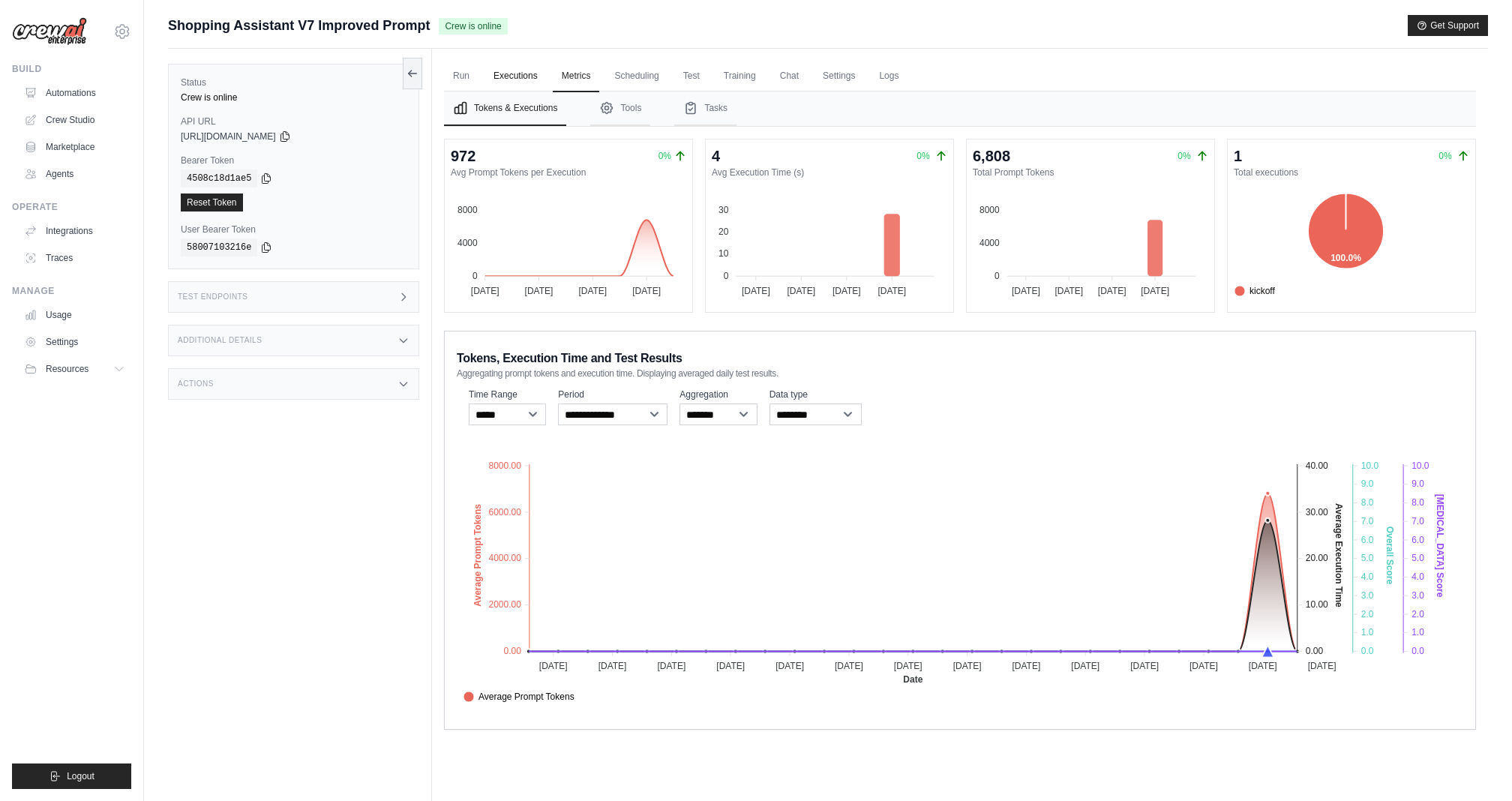
click at [543, 74] on link "Executions" at bounding box center [515, 77] width 62 height 32
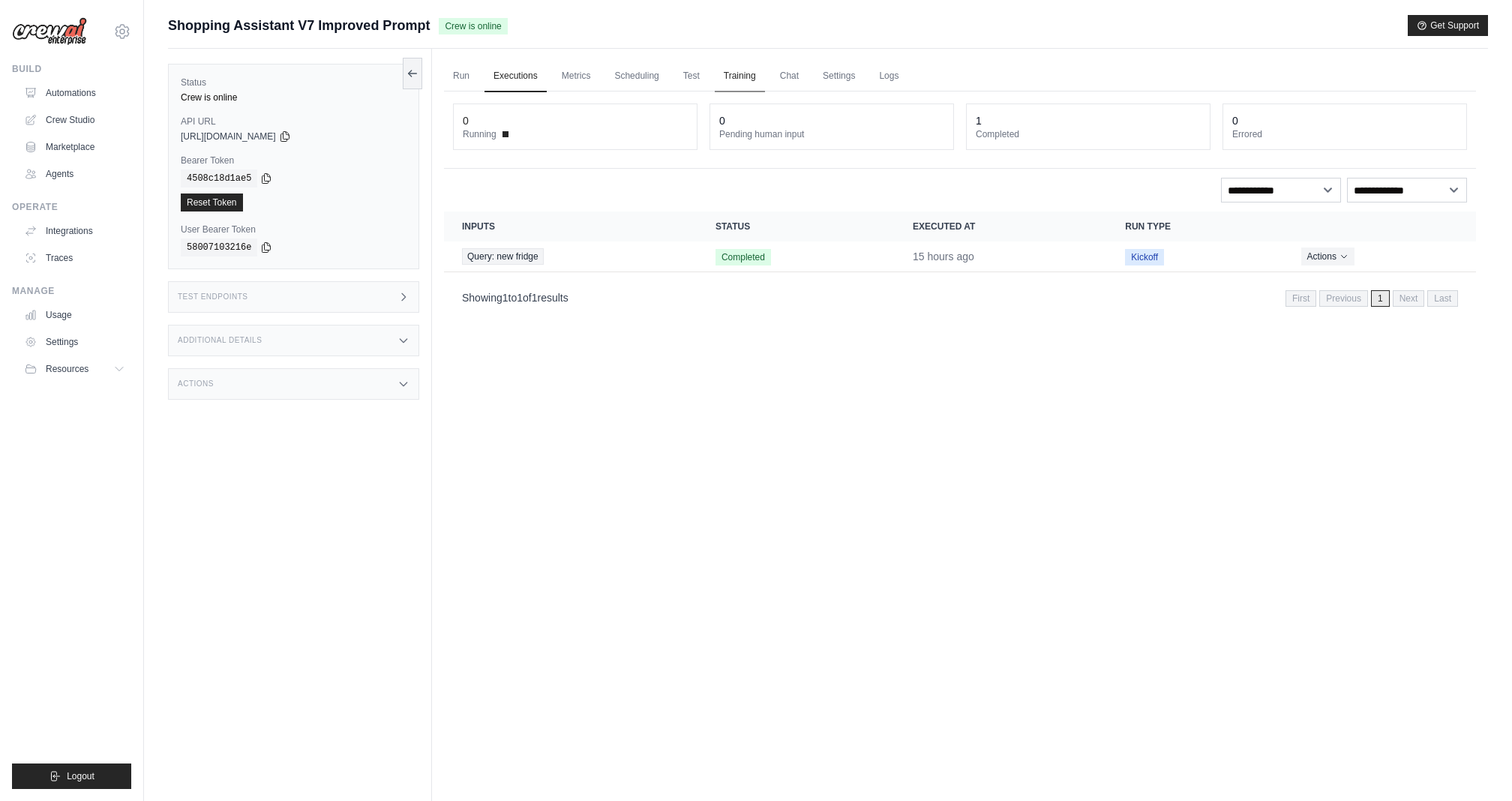
click at [739, 72] on link "Training" at bounding box center [740, 77] width 50 height 32
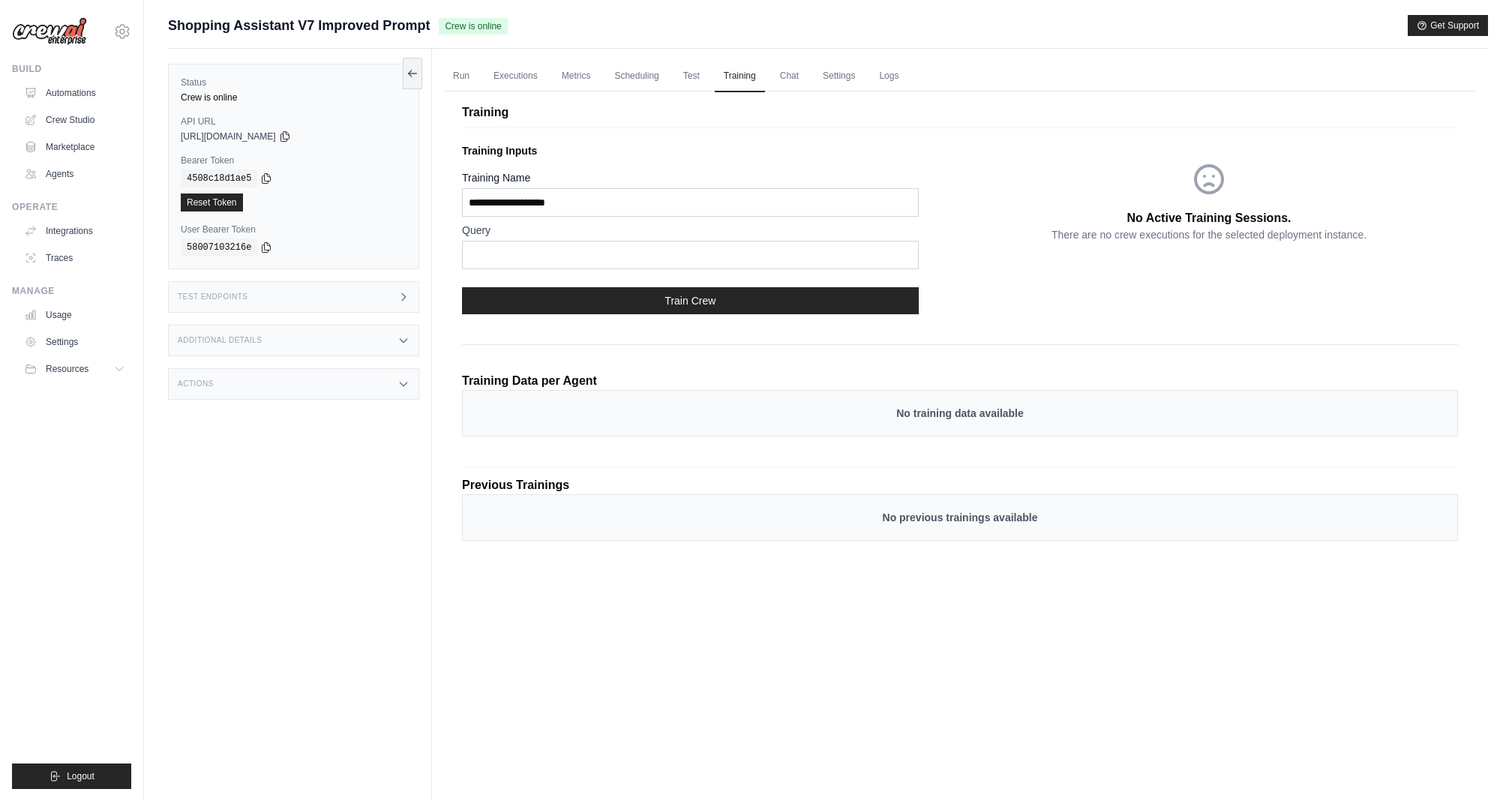
click at [827, 69] on ul "Run Executions Metrics Scheduling Test Training Chat Settings Logs" at bounding box center [960, 76] width 1032 height 31
click at [808, 69] on link "Chat" at bounding box center [789, 77] width 36 height 32
click at [801, 81] on link "Chat" at bounding box center [789, 77] width 36 height 32
click at [864, 76] on link "Settings" at bounding box center [838, 77] width 50 height 32
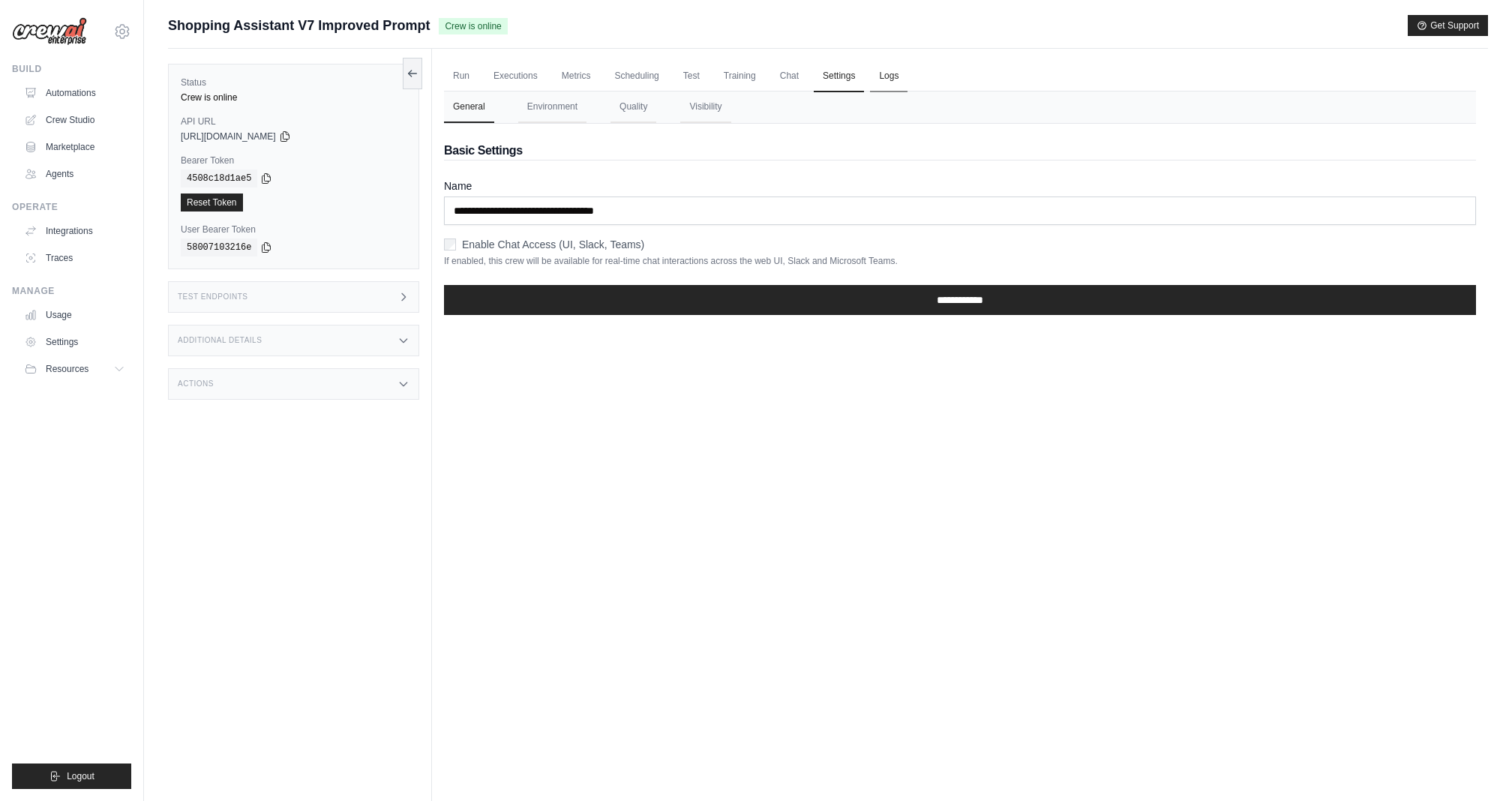
click at [907, 73] on link "Logs" at bounding box center [888, 77] width 37 height 32
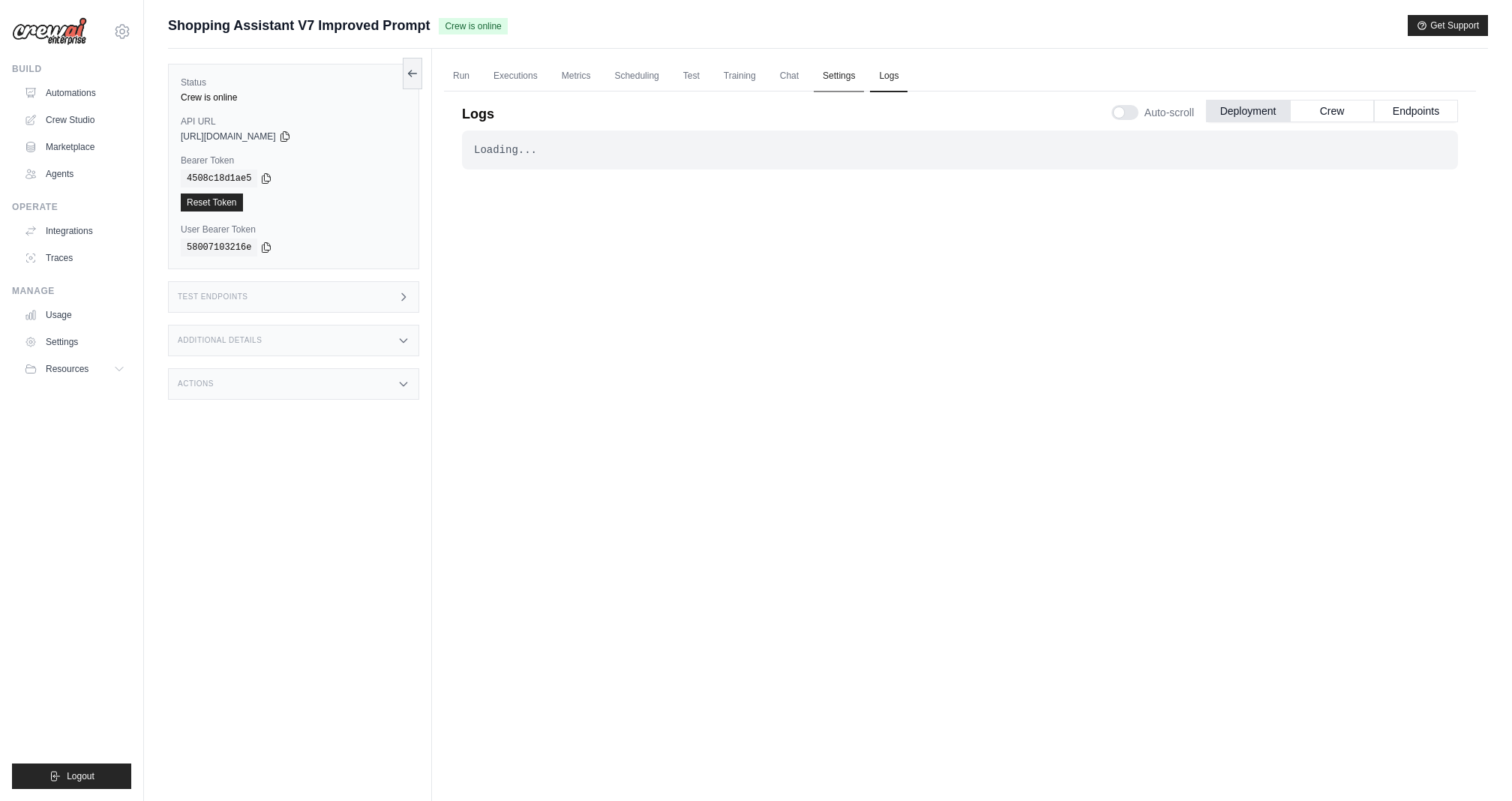
click at [862, 73] on link "Settings" at bounding box center [838, 77] width 50 height 32
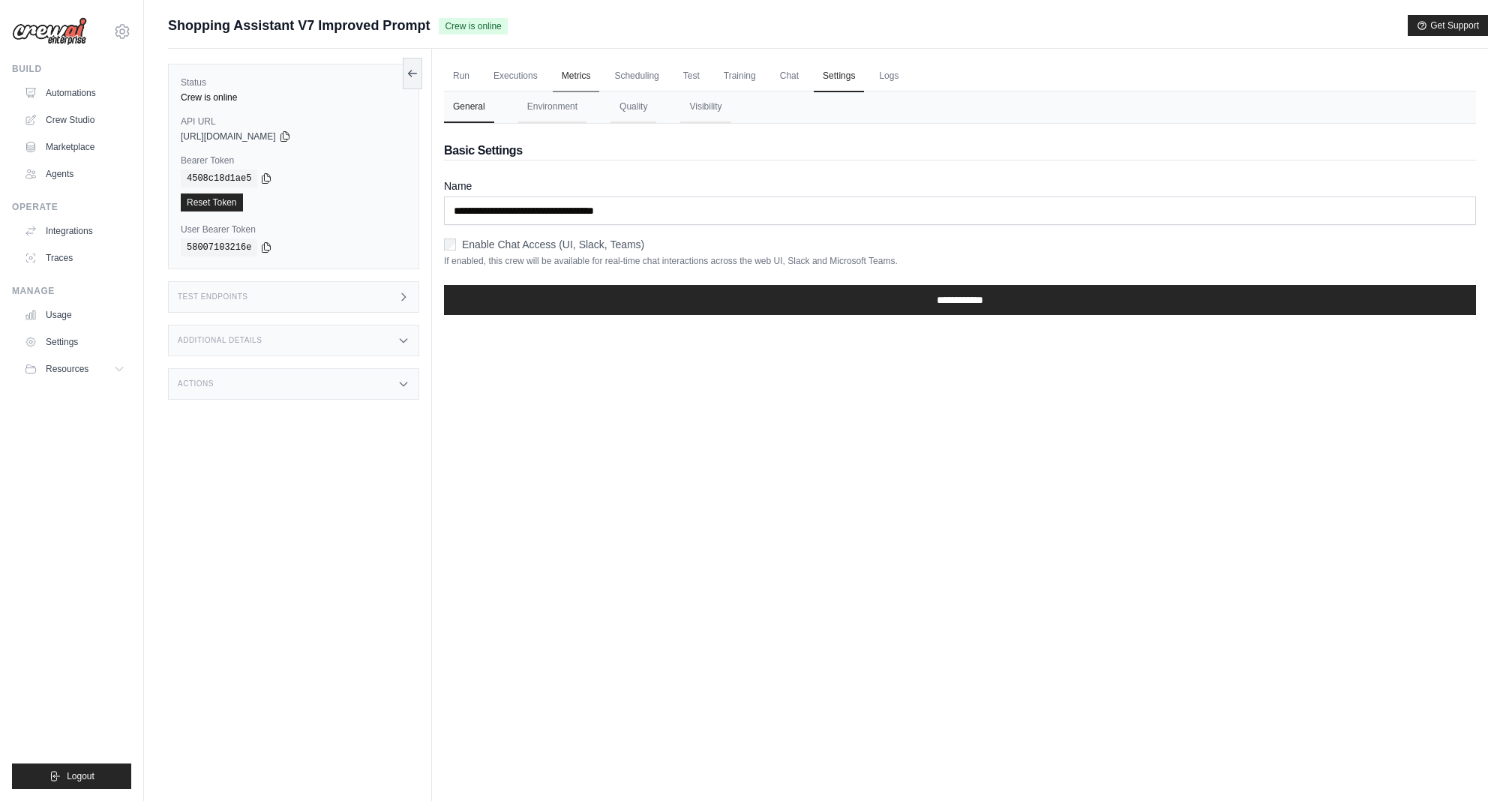
click at [596, 80] on link "Metrics" at bounding box center [576, 77] width 47 height 32
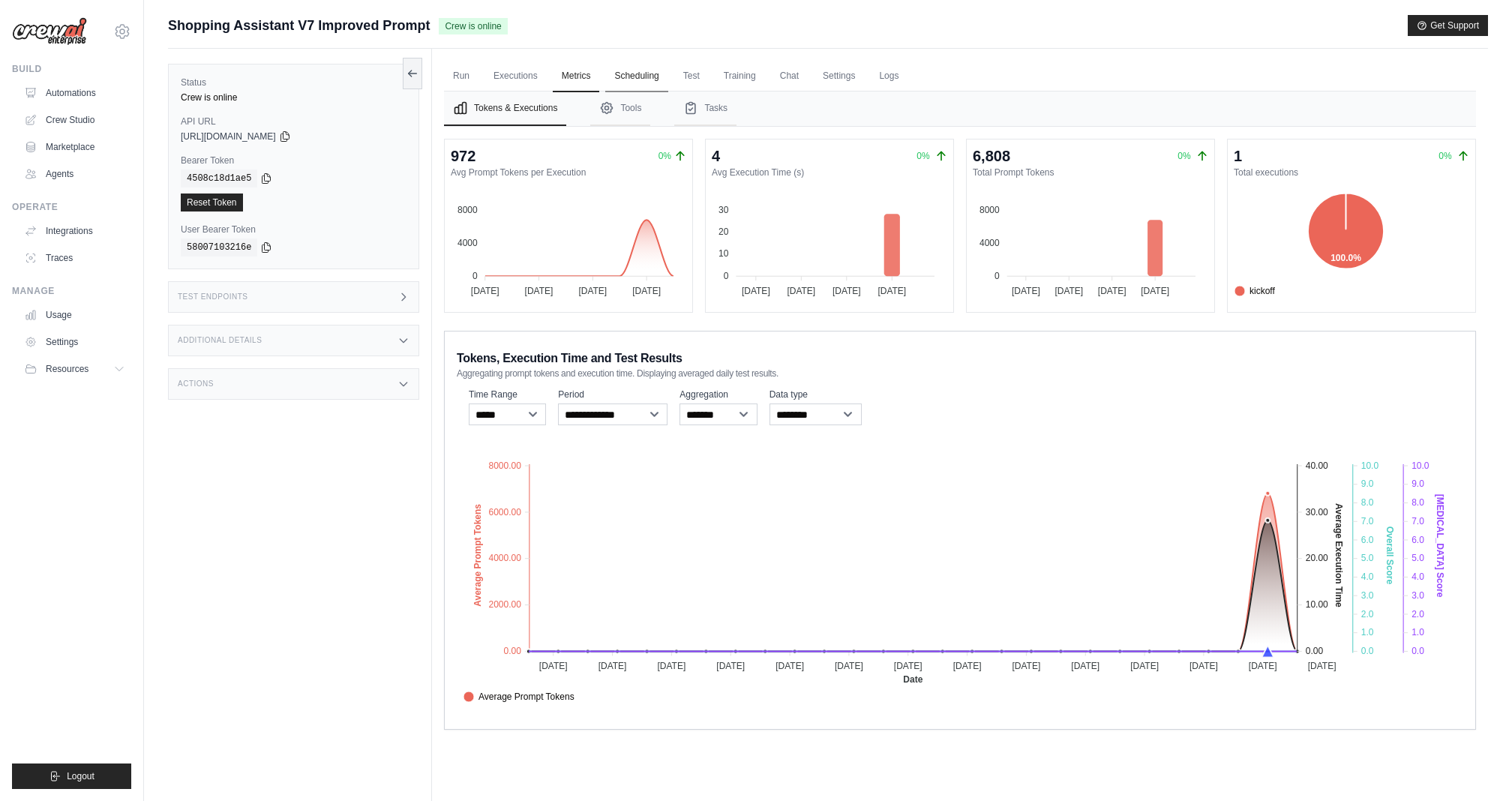
click at [652, 76] on link "Scheduling" at bounding box center [636, 77] width 62 height 32
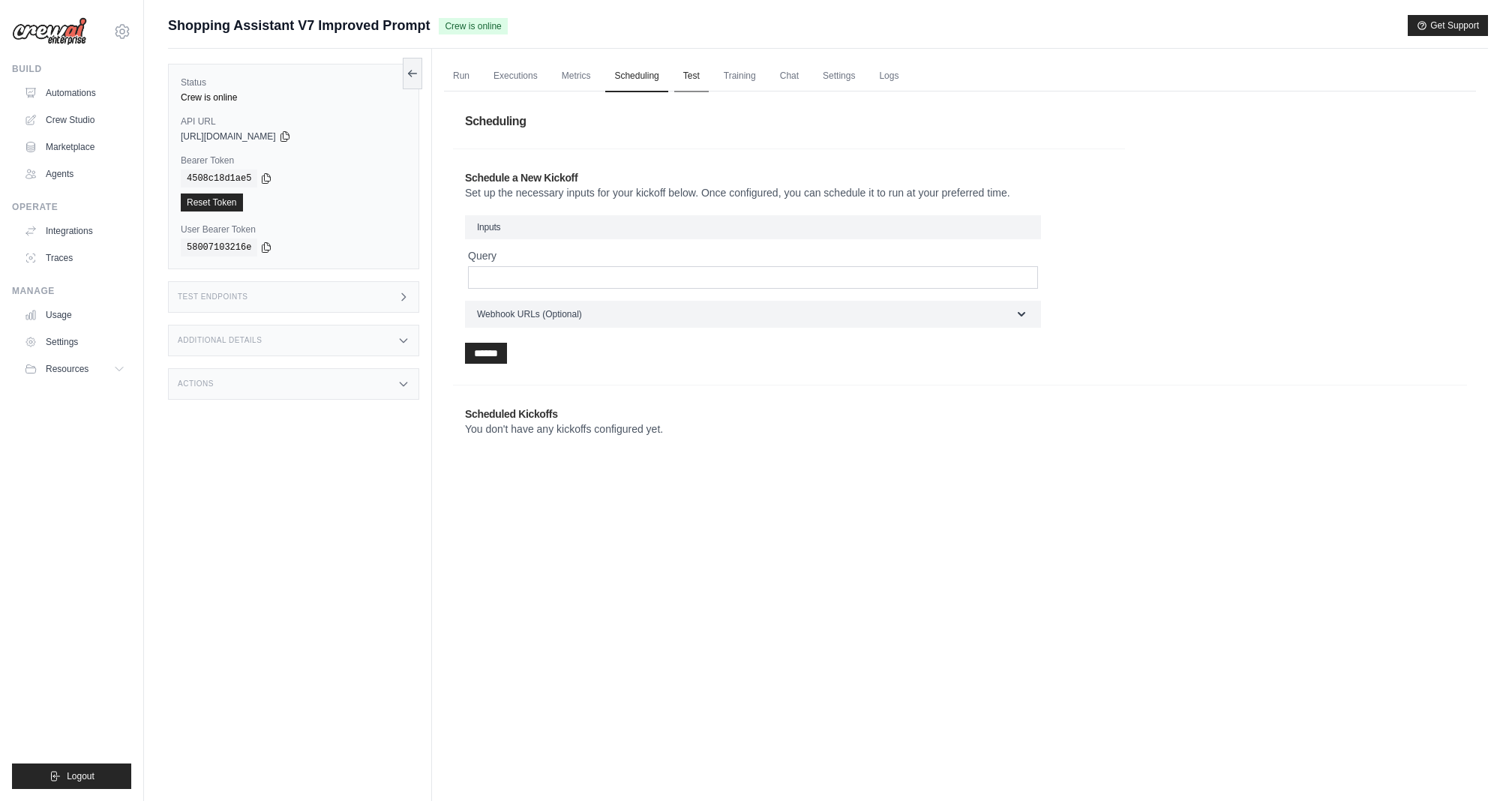
click at [705, 75] on link "Test" at bounding box center [691, 77] width 34 height 32
